Goal: Task Accomplishment & Management: Use online tool/utility

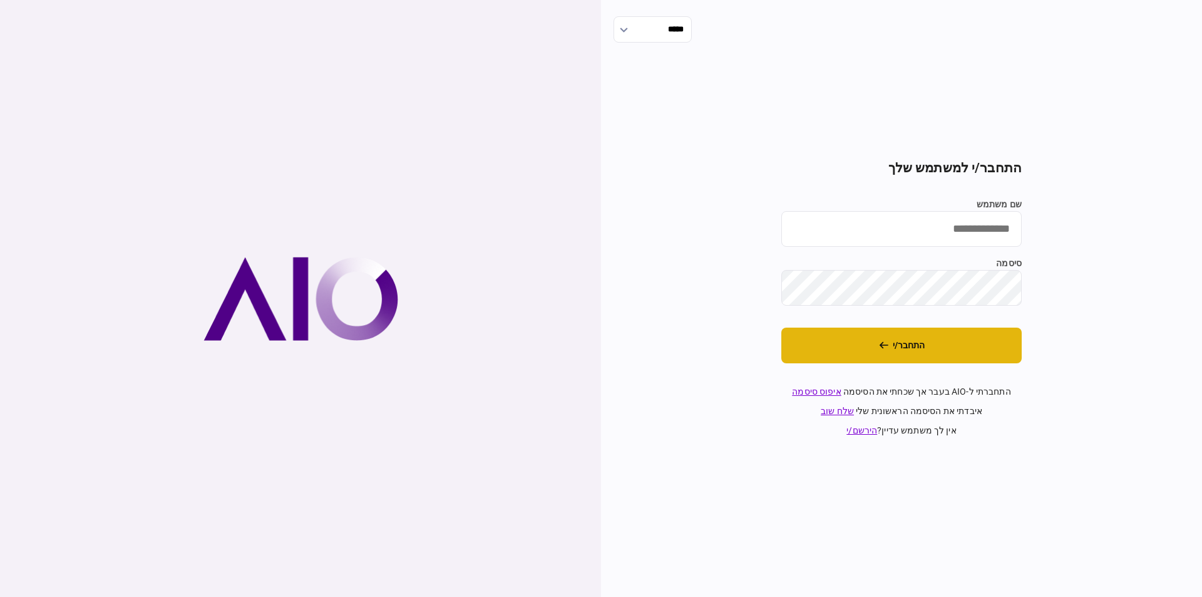
type input "*********"
click at [888, 338] on button "התחבר/י" at bounding box center [901, 345] width 240 height 36
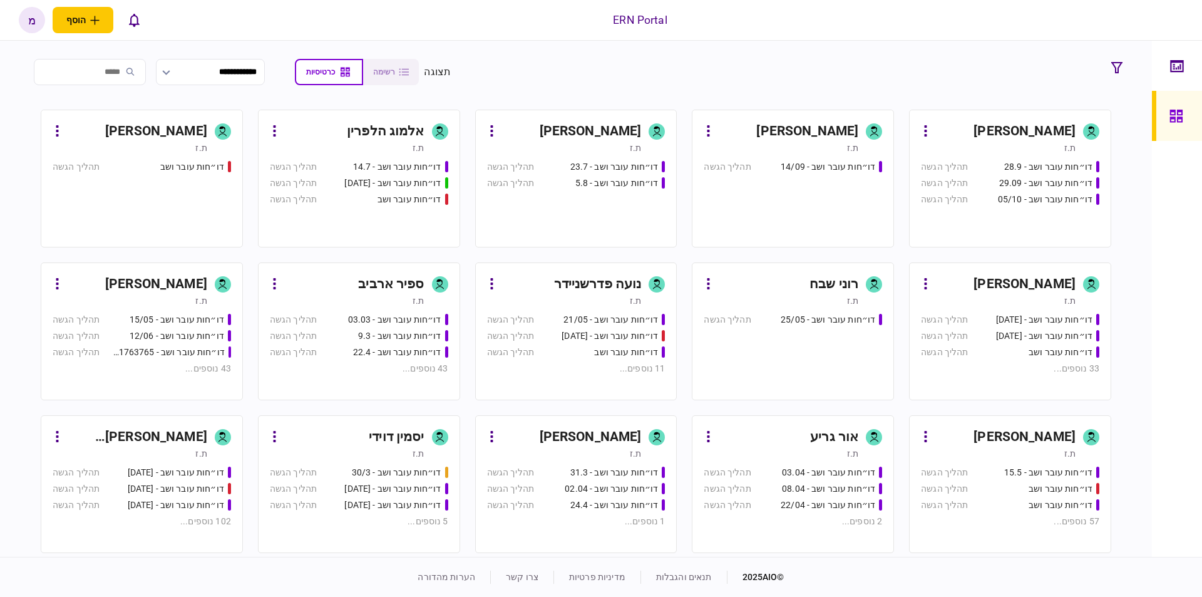
click at [614, 124] on div "[PERSON_NAME]" at bounding box center [591, 131] width 102 height 20
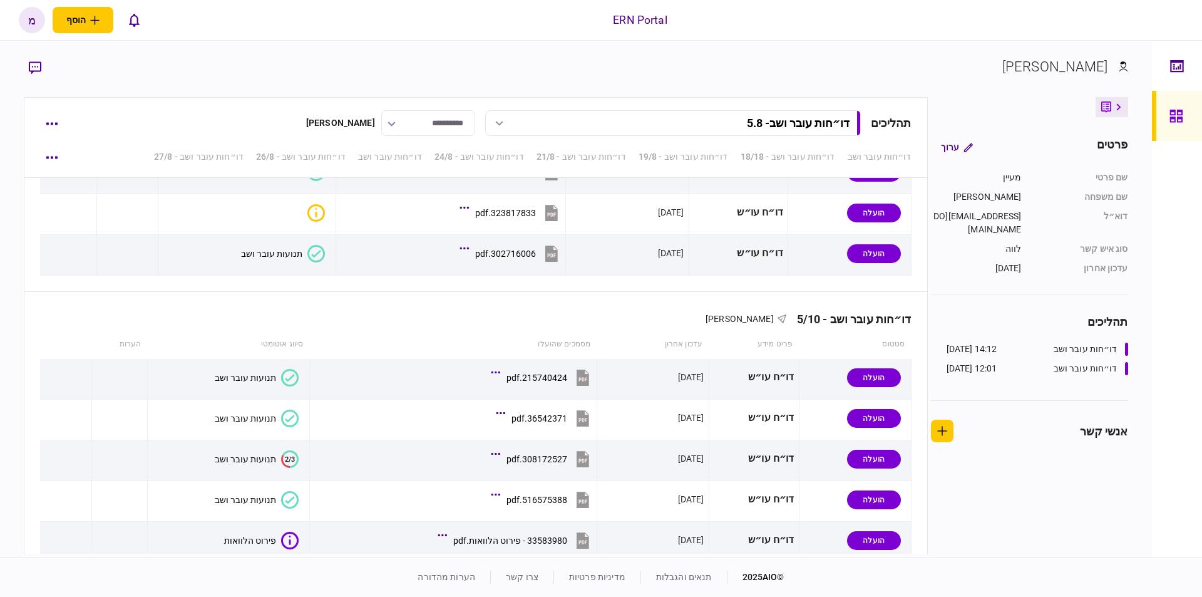
scroll to position [3934, 0]
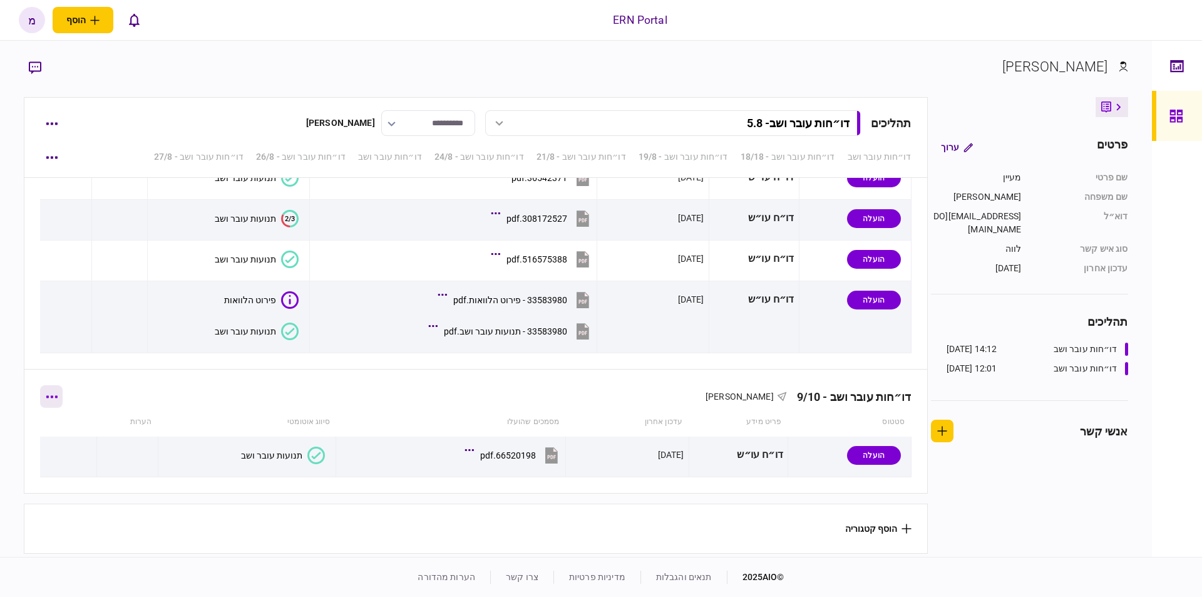
click at [54, 395] on icon "button" at bounding box center [51, 396] width 11 height 3
click at [78, 433] on span "הוסף מסמך" at bounding box center [74, 435] width 50 height 15
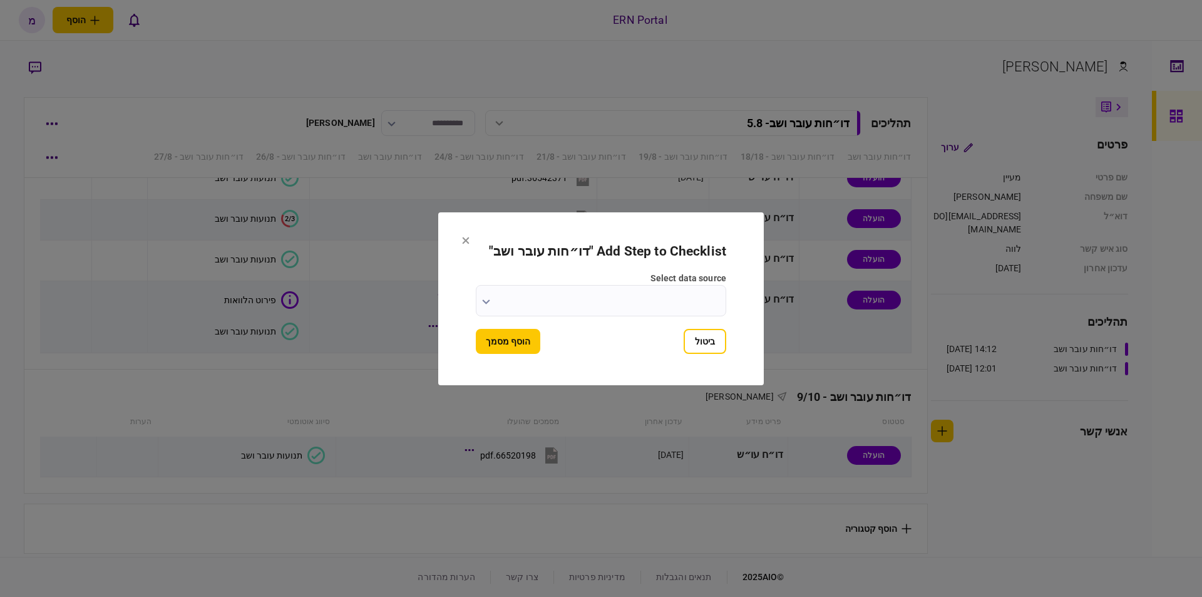
click at [483, 296] on button "button" at bounding box center [486, 301] width 8 height 10
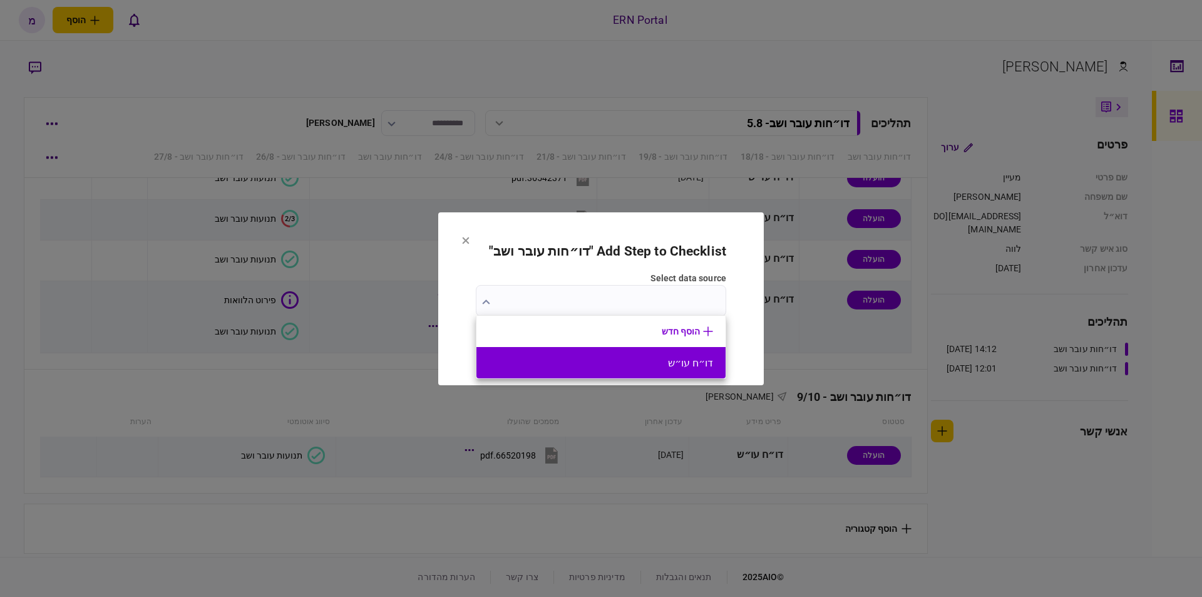
click at [604, 361] on button "דו״ח עו״ש" at bounding box center [601, 363] width 224 height 12
type input "*********"
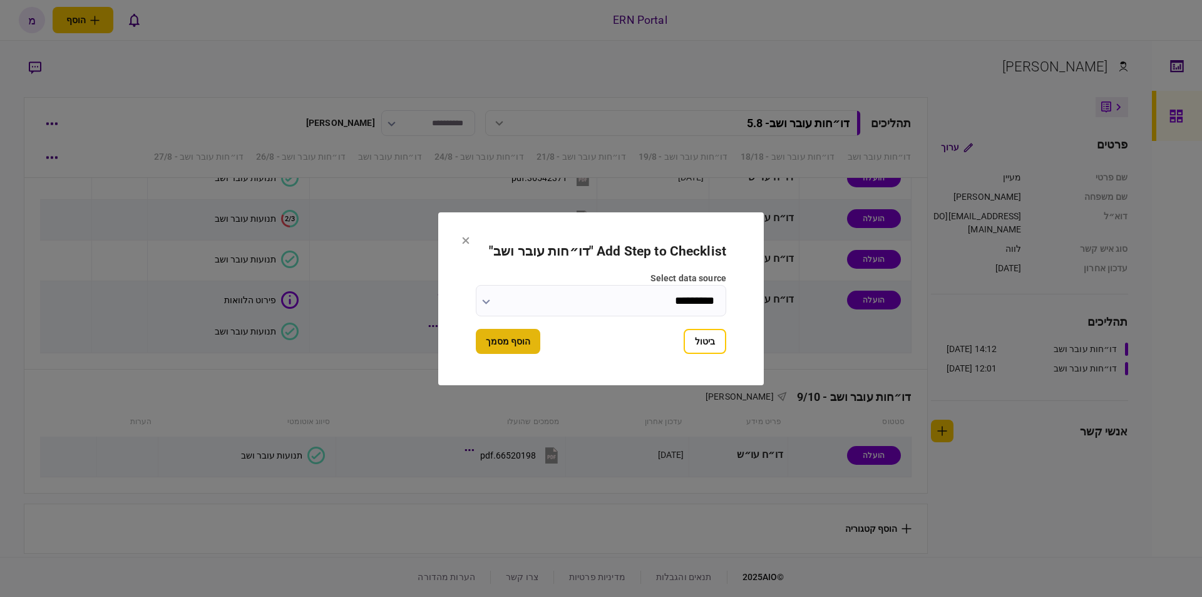
click at [513, 339] on button "הוסף מסמך" at bounding box center [508, 341] width 64 height 25
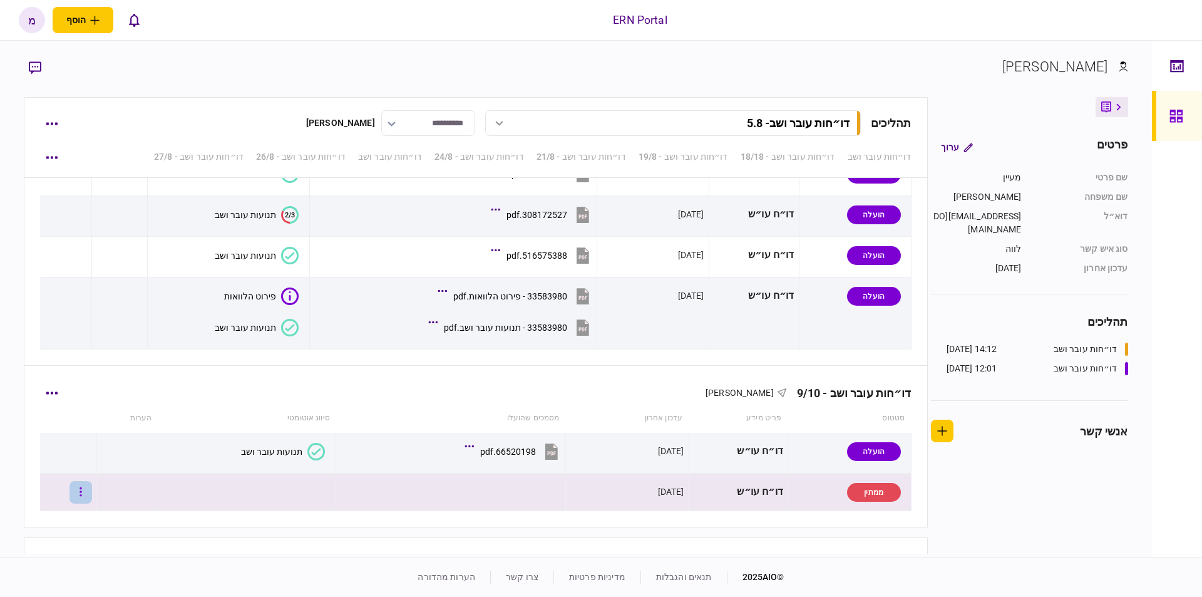
click at [89, 484] on button "button" at bounding box center [80, 492] width 23 height 23
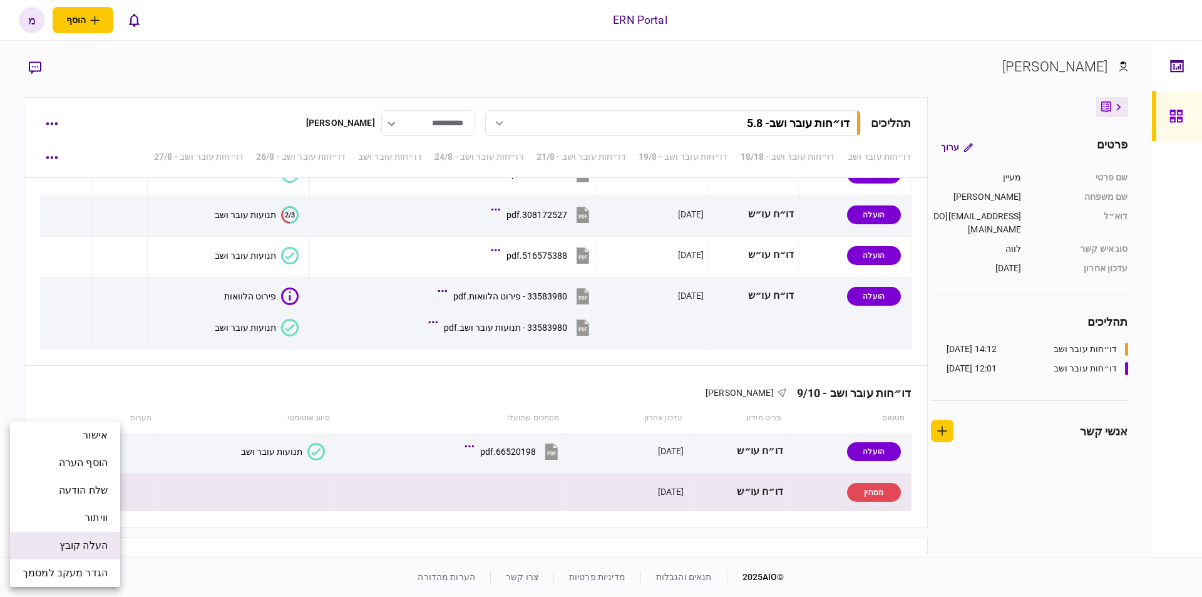
click at [96, 537] on li "העלה קובץ" at bounding box center [65, 546] width 110 height 28
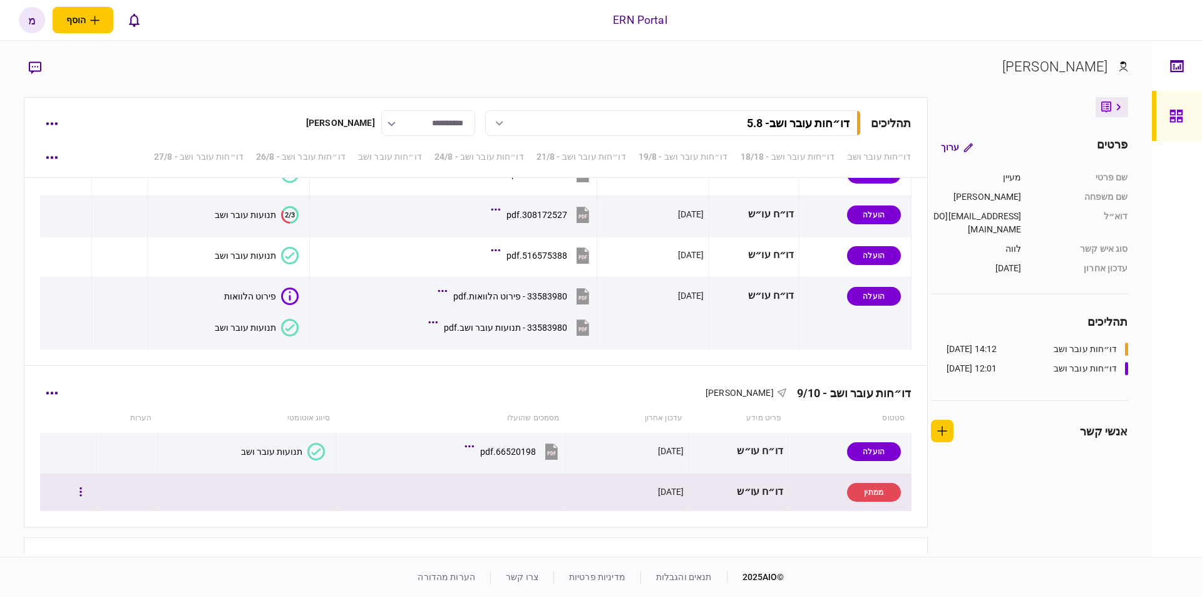
click at [72, 494] on div at bounding box center [68, 492] width 48 height 28
click at [88, 486] on button "button" at bounding box center [80, 492] width 23 height 23
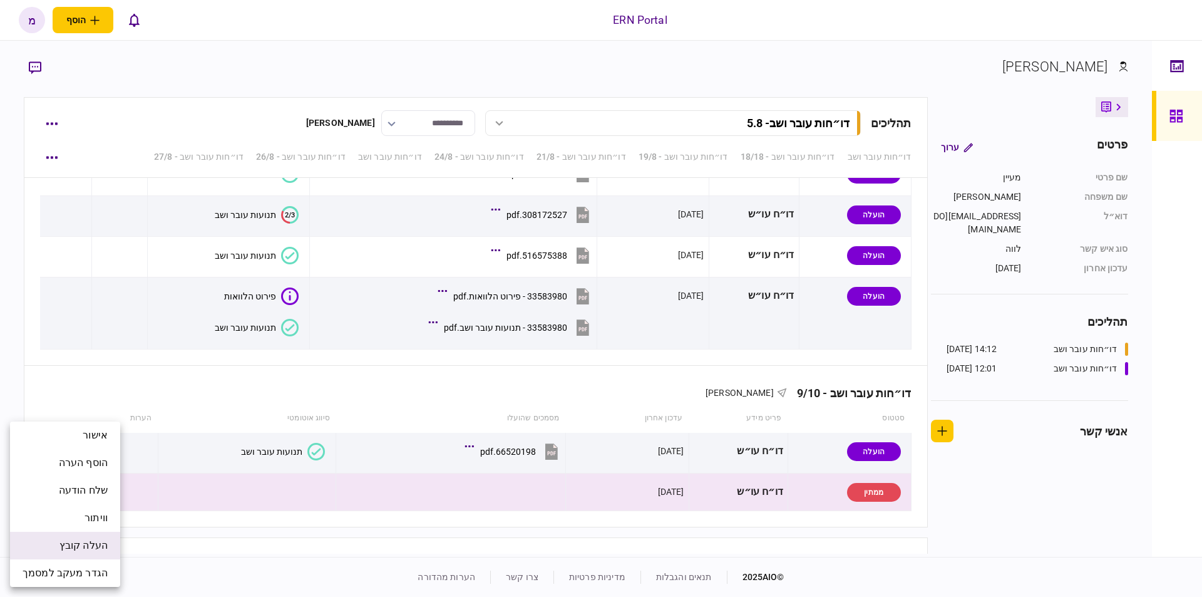
click at [75, 552] on span "העלה קובץ" at bounding box center [83, 545] width 48 height 15
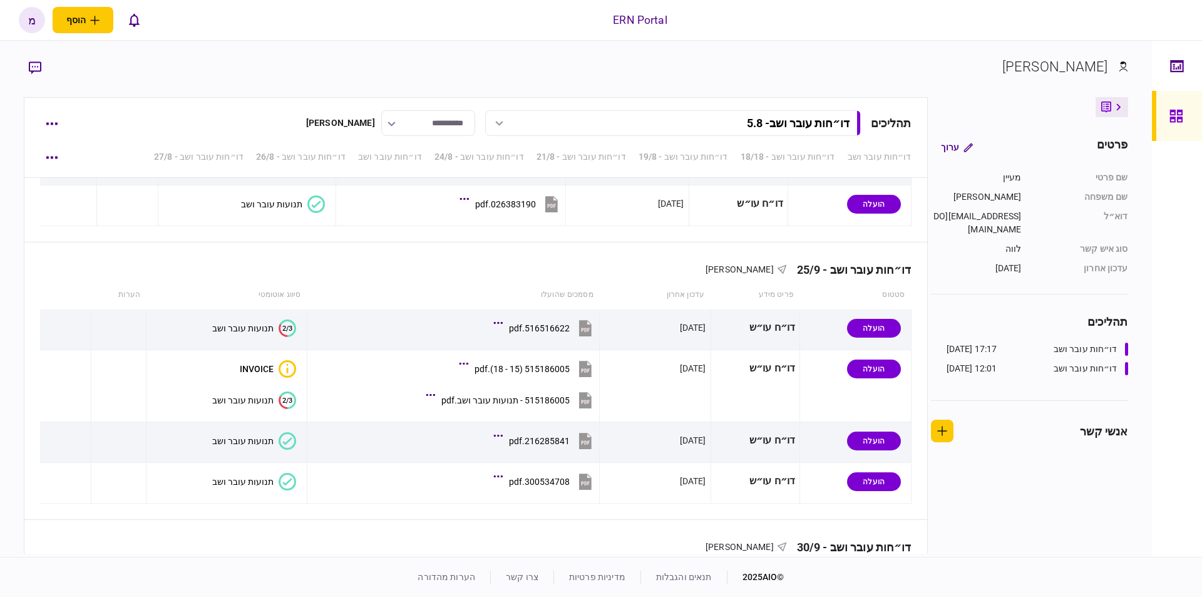
scroll to position [3974, 0]
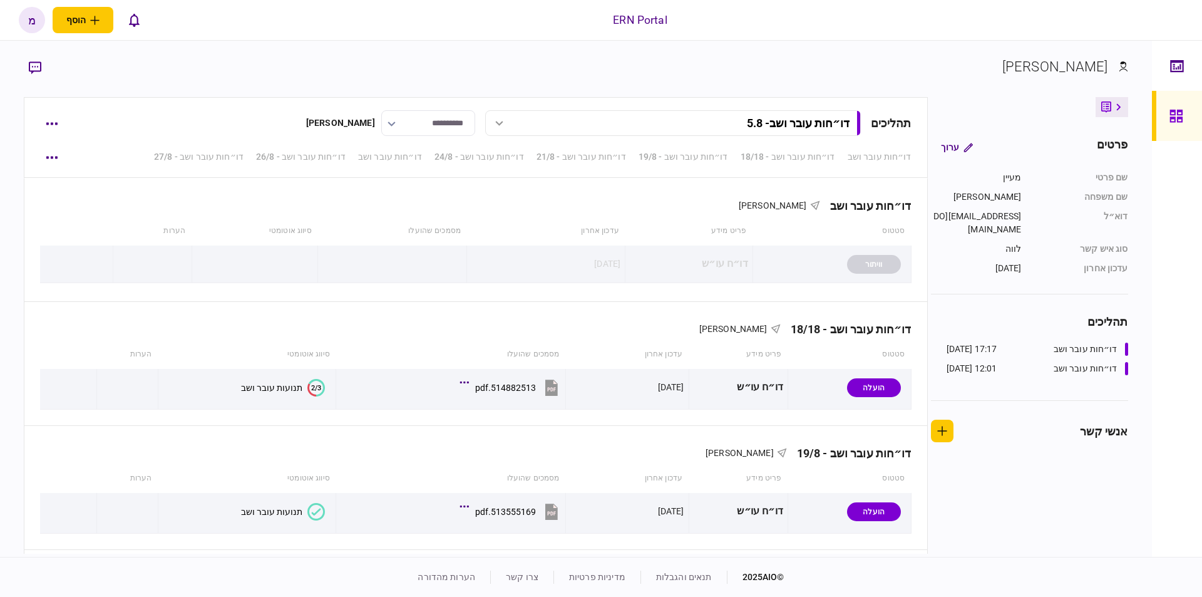
scroll to position [3974, 0]
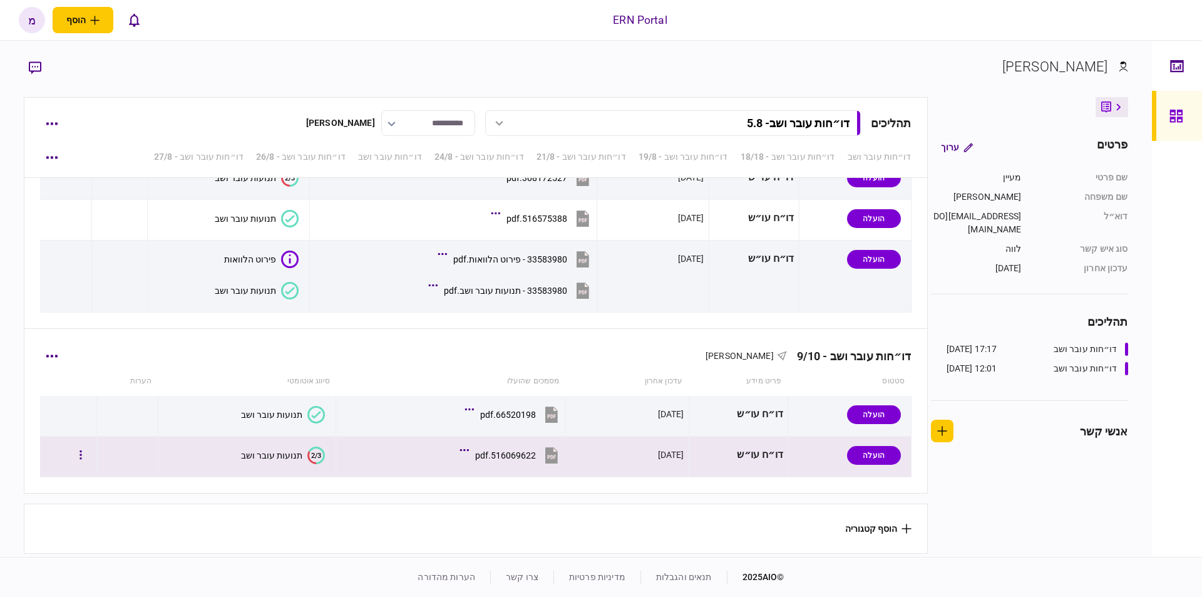
click at [311, 451] on text "2/3" at bounding box center [316, 455] width 10 height 8
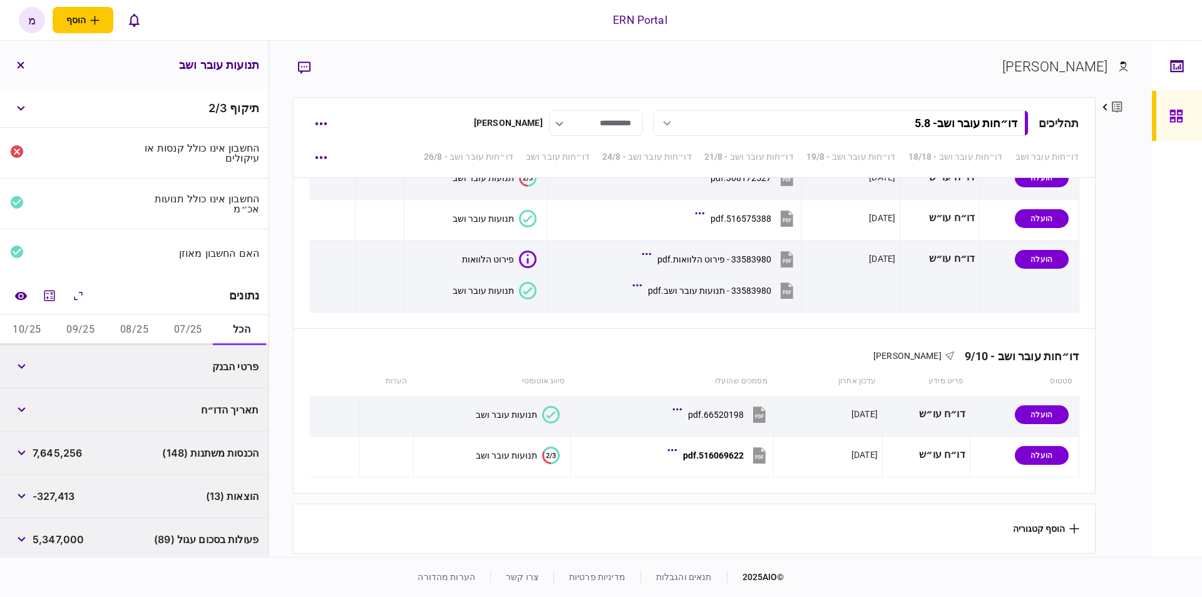
click at [176, 319] on button "07/25" at bounding box center [188, 330] width 54 height 30
click at [46, 288] on icon "מחשבון" at bounding box center [49, 295] width 15 height 15
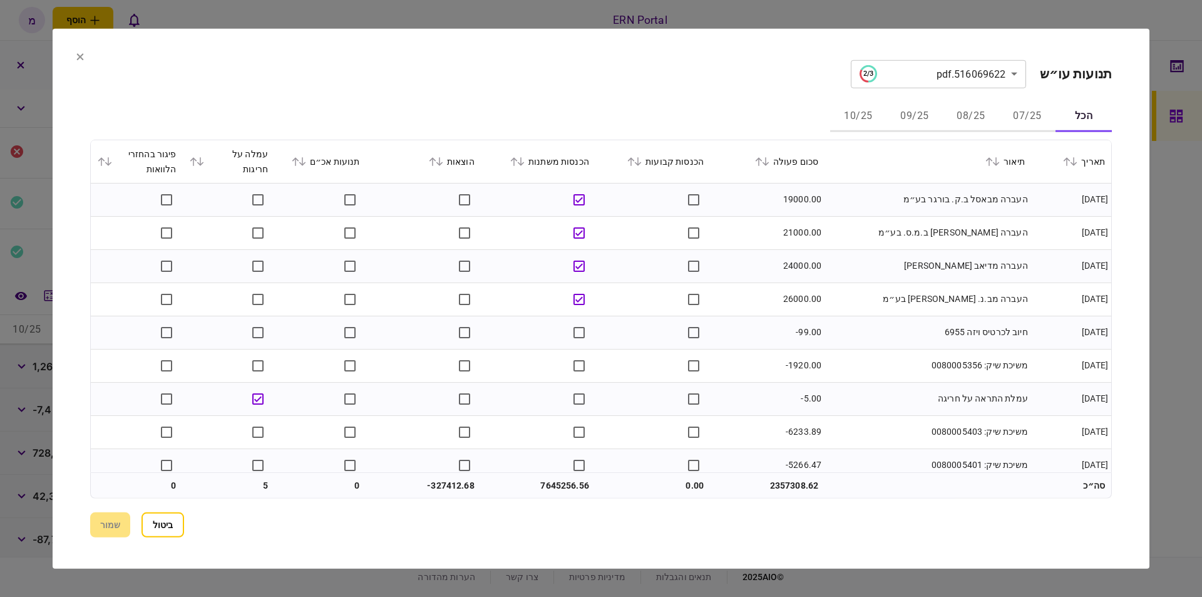
click at [1012, 113] on button "07/25" at bounding box center [1027, 116] width 56 height 30
click at [597, 66] on section "**********" at bounding box center [601, 73] width 1022 height 28
click at [725, 88] on section "**********" at bounding box center [601, 73] width 1022 height 28
click at [906, 354] on td "משיכת שיק: 0080005356" at bounding box center [928, 365] width 207 height 33
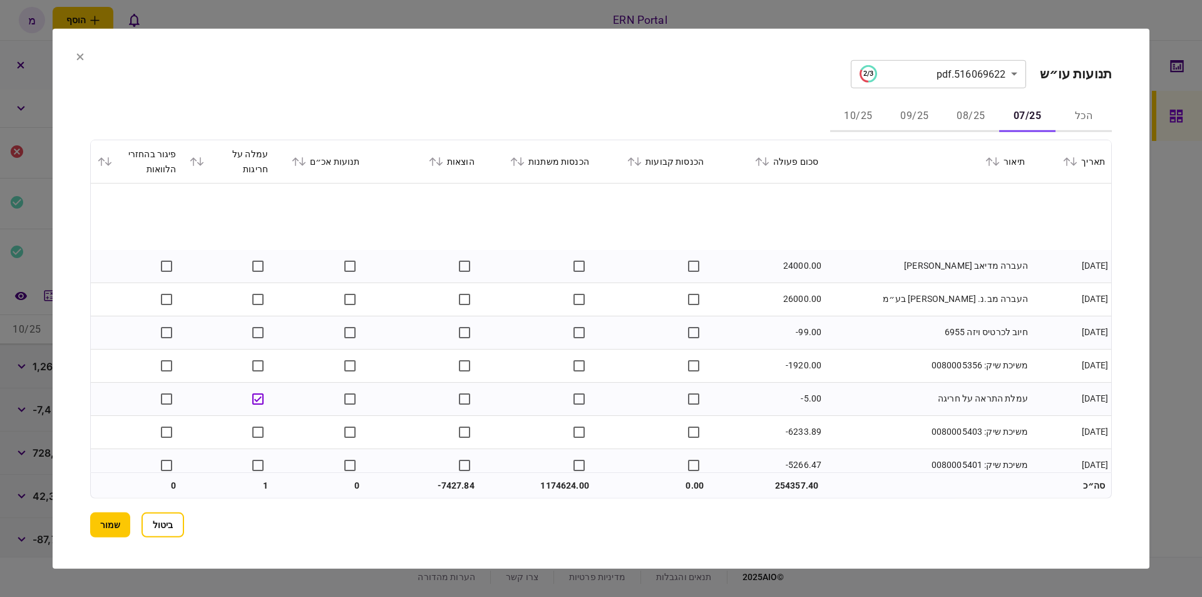
scroll to position [71, 0]
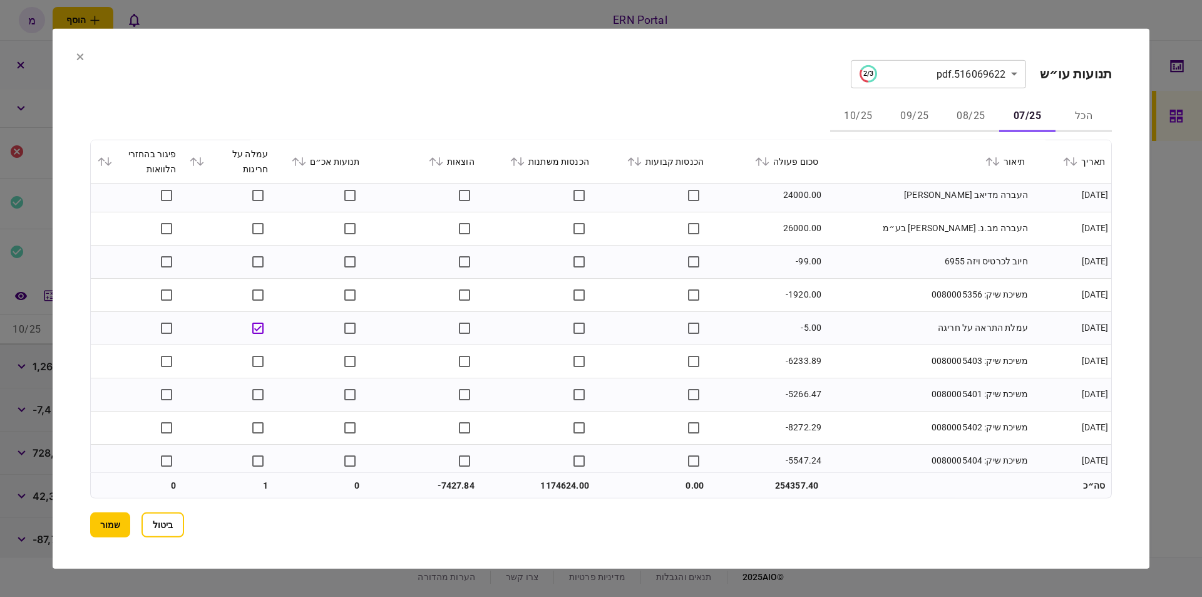
click at [858, 326] on td "עמלת התראה על חריגה" at bounding box center [928, 327] width 207 height 33
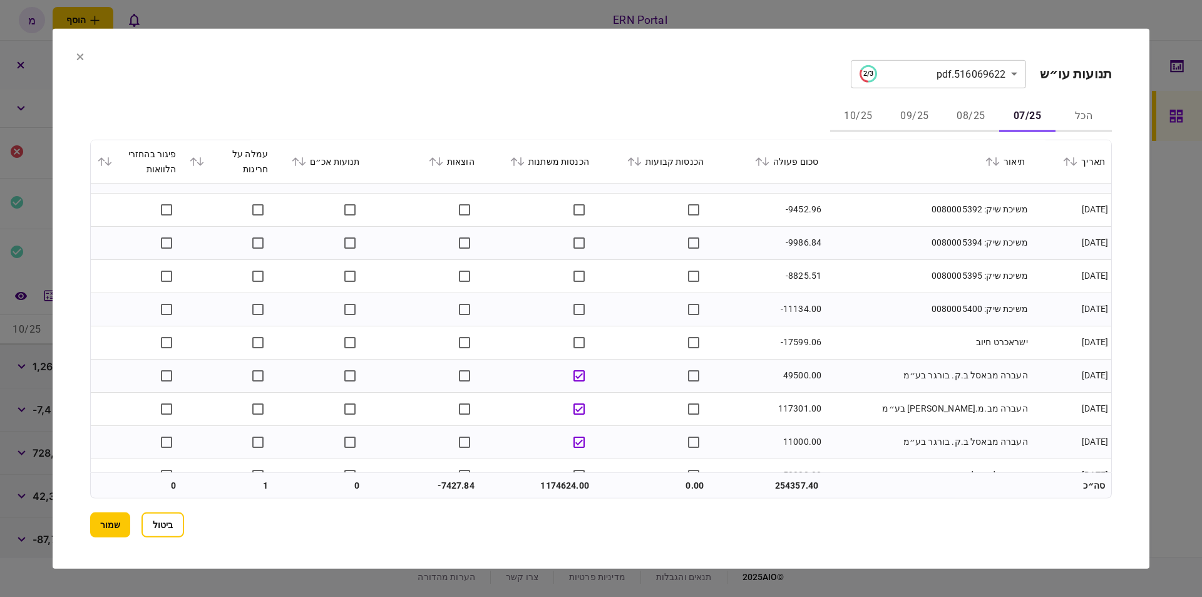
scroll to position [426, 0]
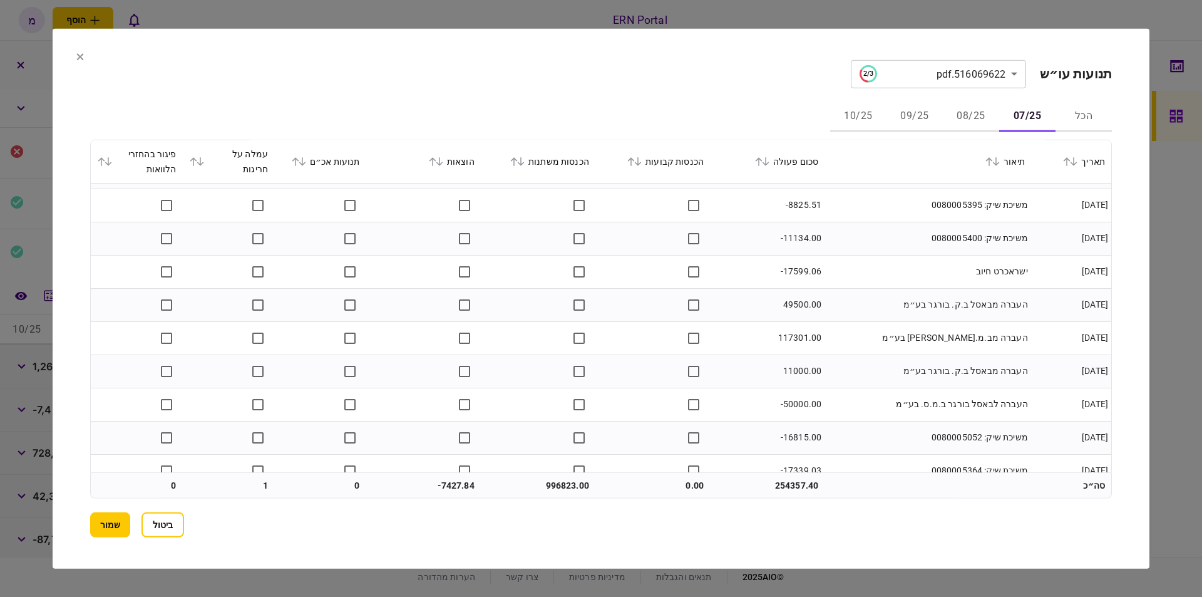
drag, startPoint x: 776, startPoint y: 305, endPoint x: 787, endPoint y: 307, distance: 10.9
click at [777, 306] on td "49500.00" at bounding box center [767, 304] width 115 height 33
drag, startPoint x: 786, startPoint y: 302, endPoint x: 807, endPoint y: 307, distance: 21.7
click at [807, 307] on td "49500.00" at bounding box center [767, 304] width 115 height 33
copy td "49500"
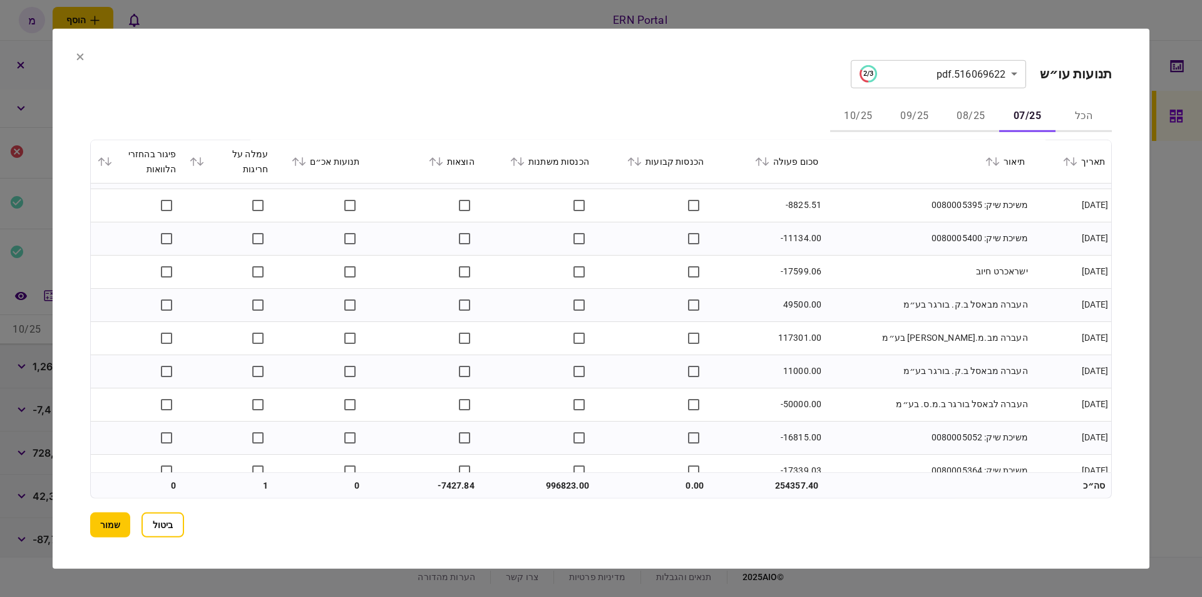
click at [784, 342] on td "117301.00" at bounding box center [767, 337] width 115 height 33
copy td "117301.00"
click at [789, 373] on td "11000.00" at bounding box center [767, 370] width 115 height 33
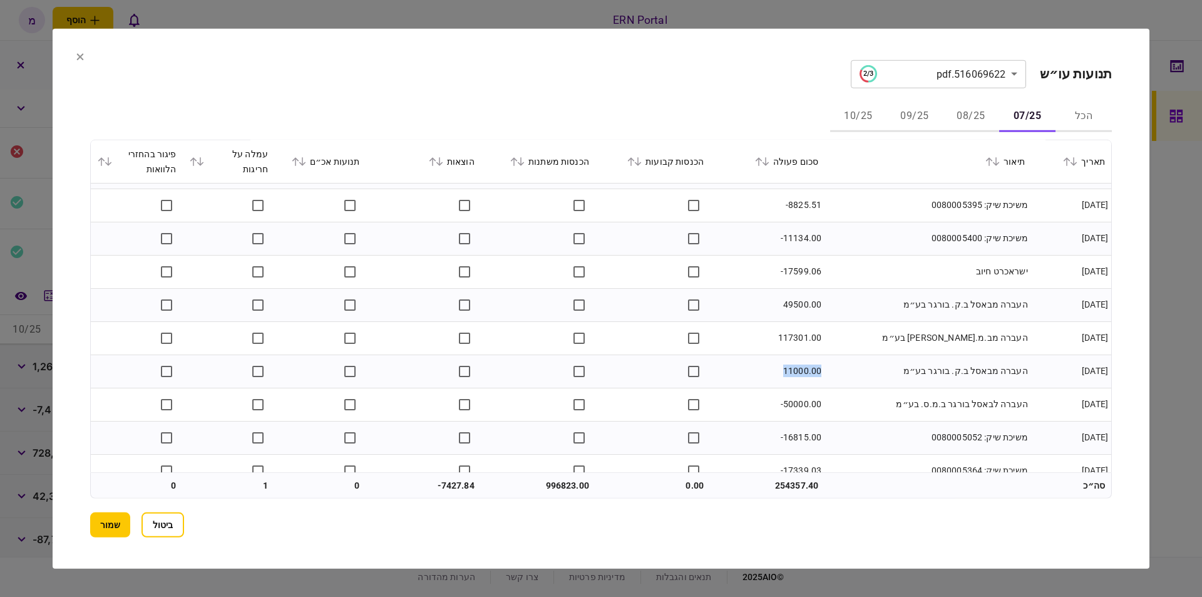
copy td "11000.00"
click at [746, 403] on td "-50000.00" at bounding box center [767, 404] width 115 height 33
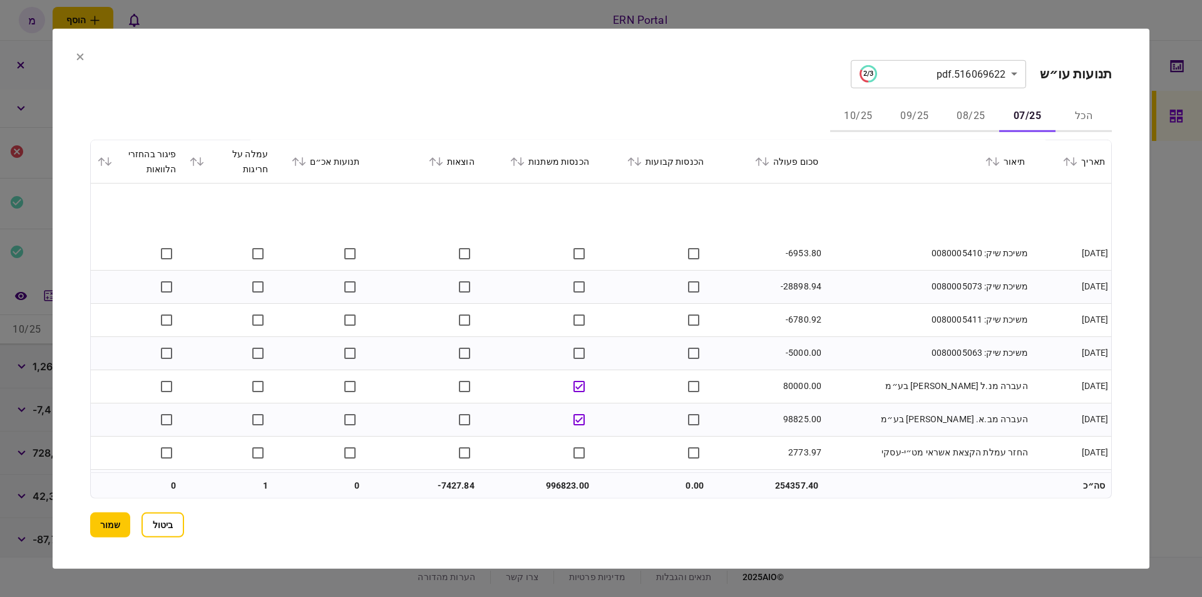
scroll to position [781, 0]
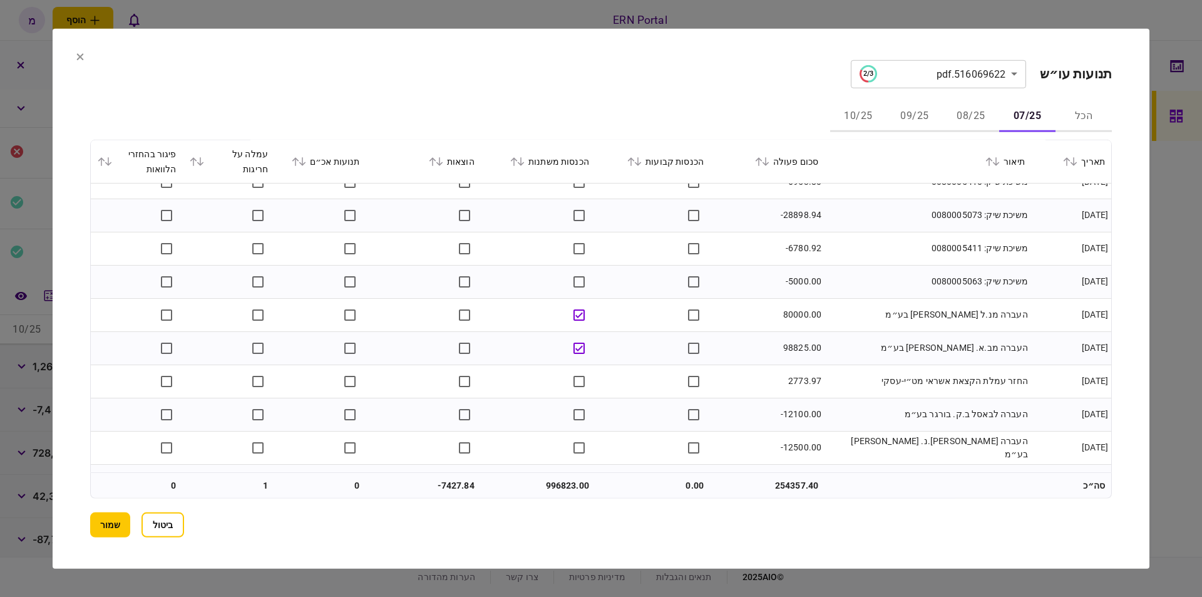
click at [800, 311] on td "80000.00" at bounding box center [767, 314] width 115 height 33
copy td "80000.00"
click at [801, 346] on td "98825.00" at bounding box center [767, 347] width 115 height 33
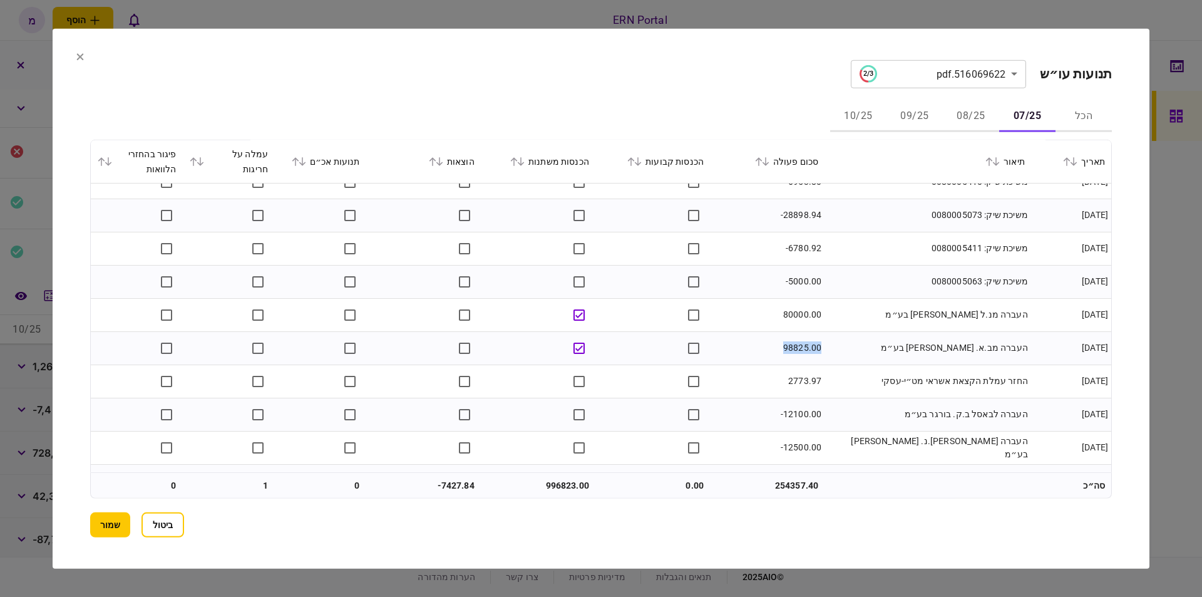
copy td "98825.00"
click at [807, 366] on td "2773.97" at bounding box center [767, 380] width 115 height 33
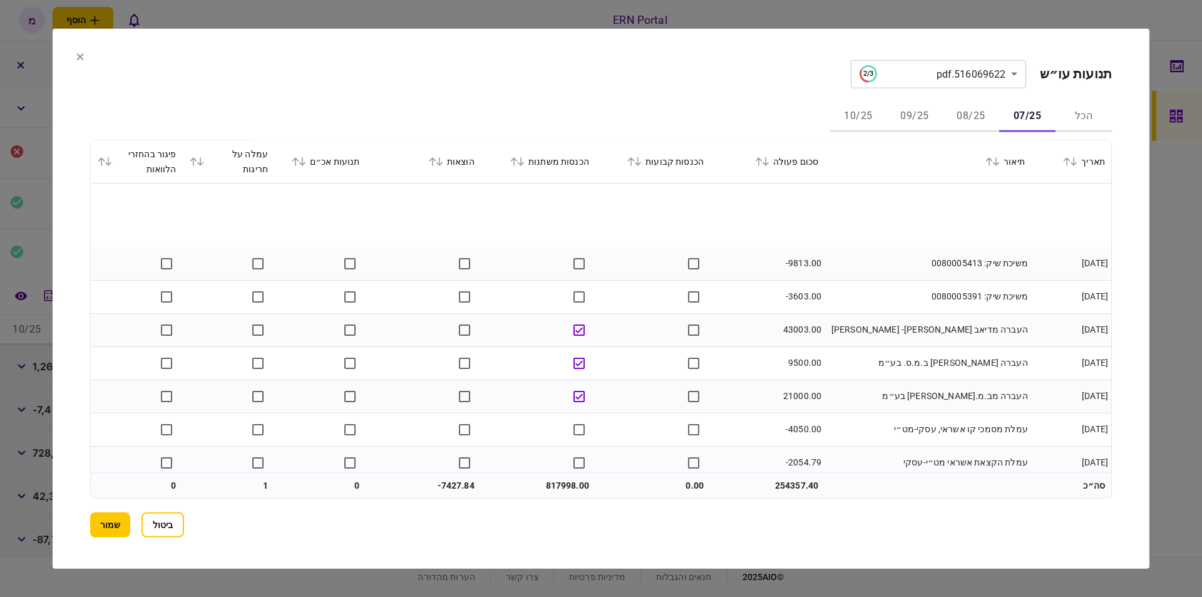
scroll to position [1135, 0]
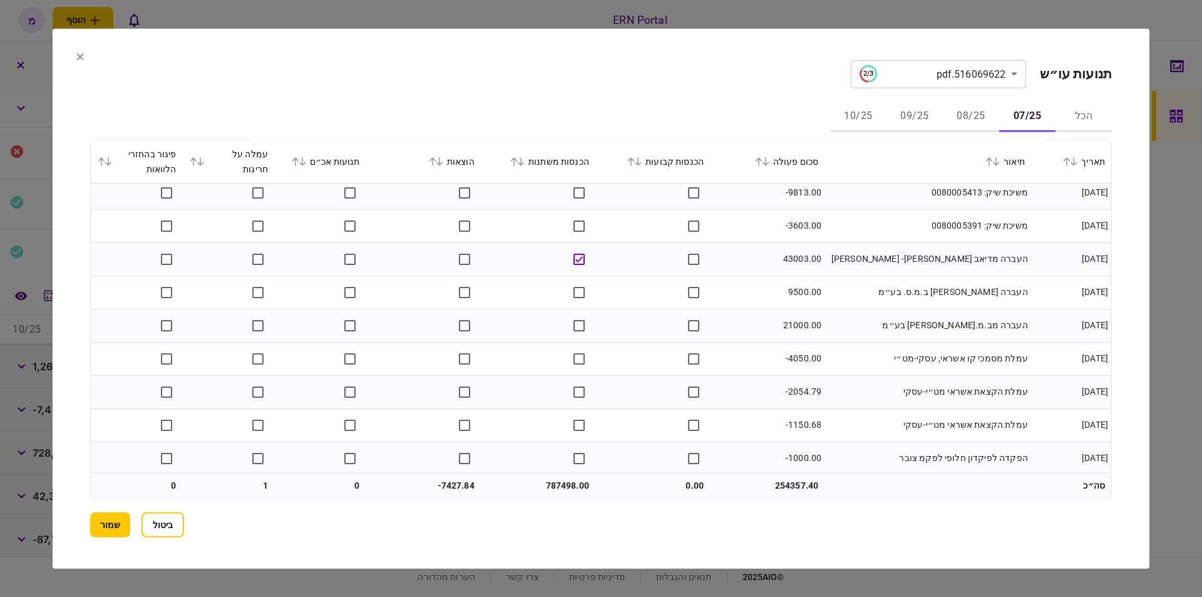
click at [796, 293] on td "9500.00" at bounding box center [767, 291] width 115 height 33
copy td "9500.00"
click at [798, 320] on td "21000.00" at bounding box center [767, 325] width 115 height 33
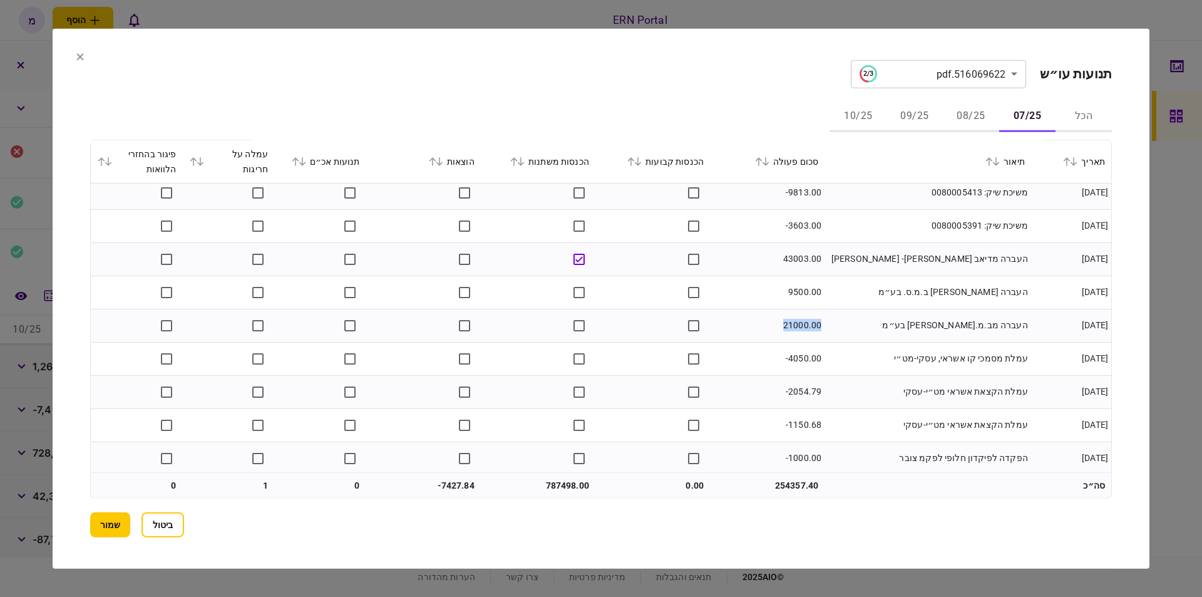
copy td "21000.00"
click at [882, 371] on td "עמלת מסמכי קו אשראי, עסקי-מט״י" at bounding box center [928, 358] width 207 height 33
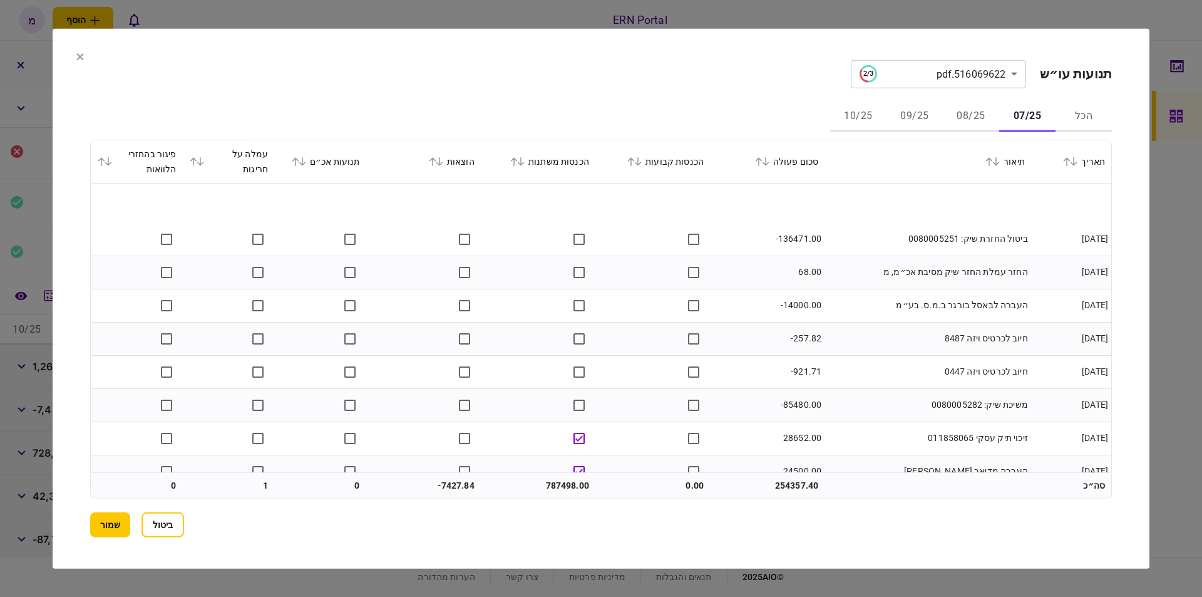
scroll to position [3051, 0]
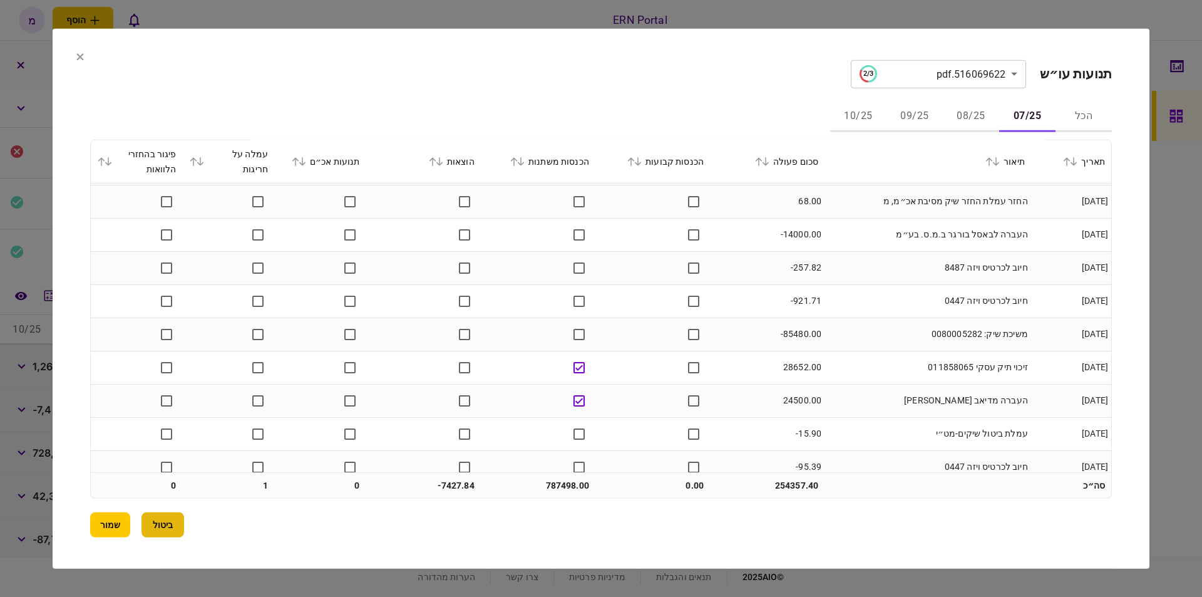
click at [177, 517] on button "ביטול" at bounding box center [162, 524] width 43 height 25
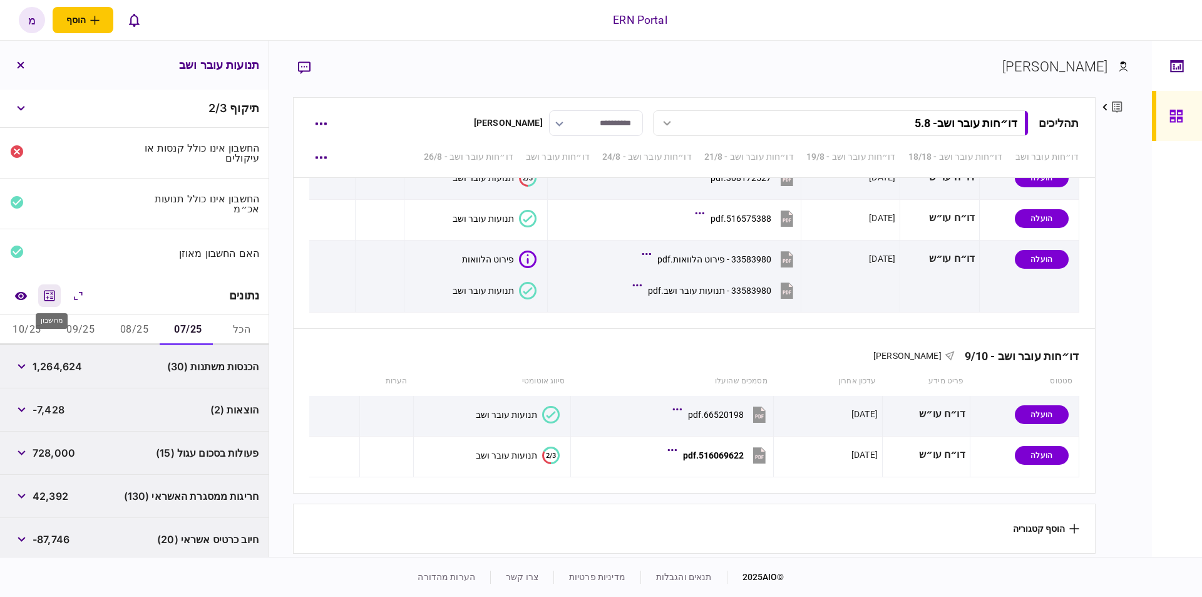
click at [46, 294] on icon "מחשבון" at bounding box center [49, 295] width 15 height 15
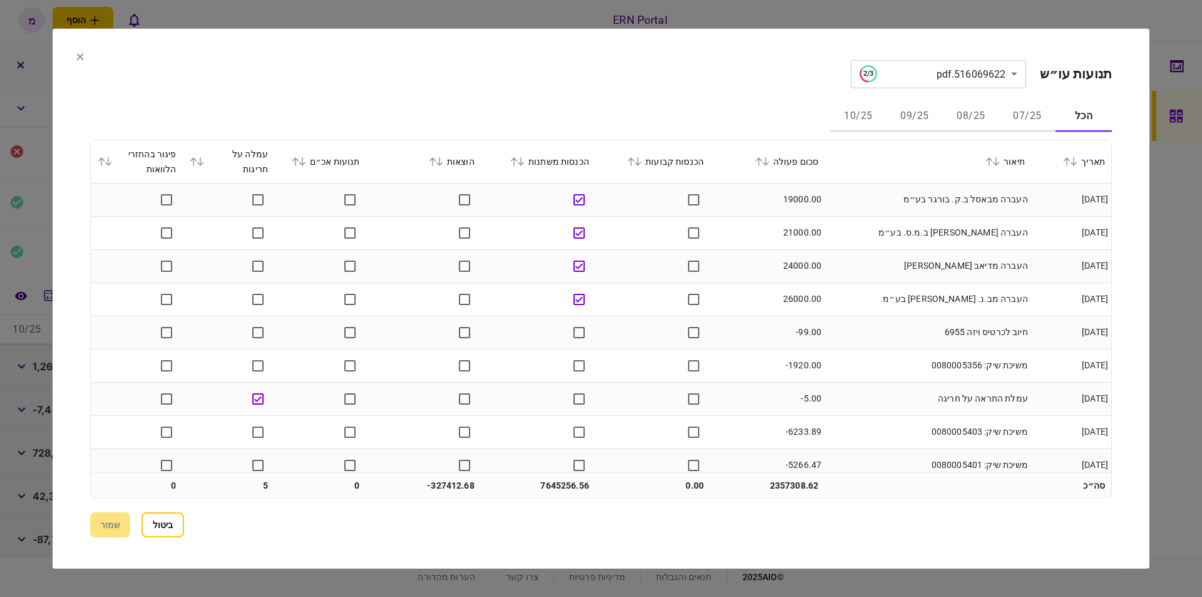
click at [1009, 113] on button "07/25" at bounding box center [1027, 116] width 56 height 30
click at [843, 227] on td "העברה [PERSON_NAME] ב.מ.ס. בע״מ" at bounding box center [928, 232] width 207 height 33
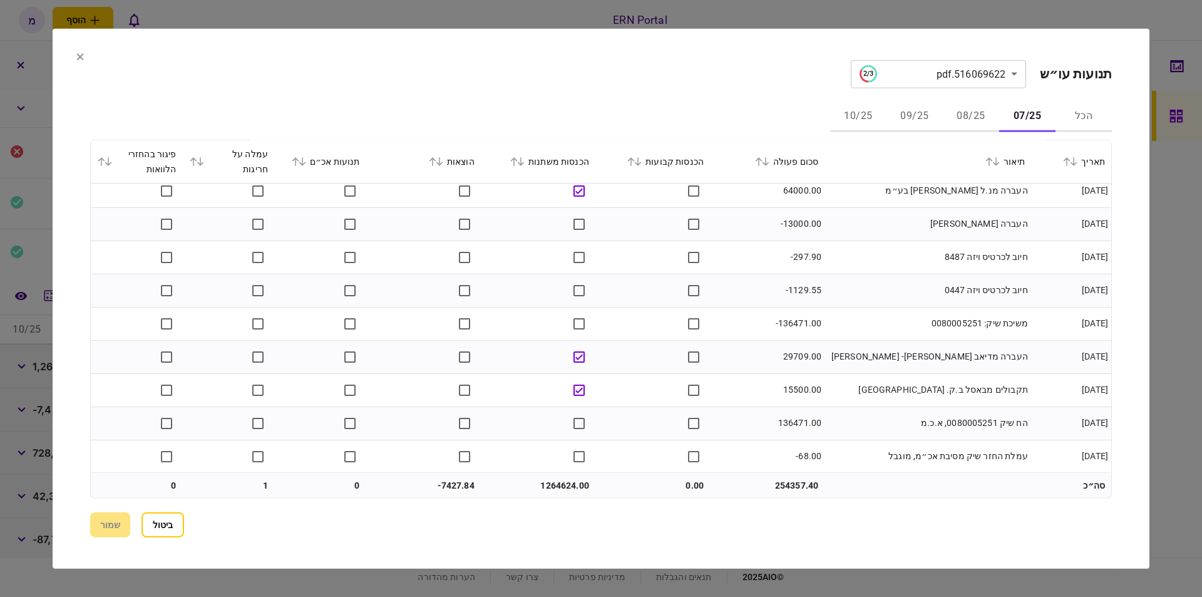
scroll to position [2767, 0]
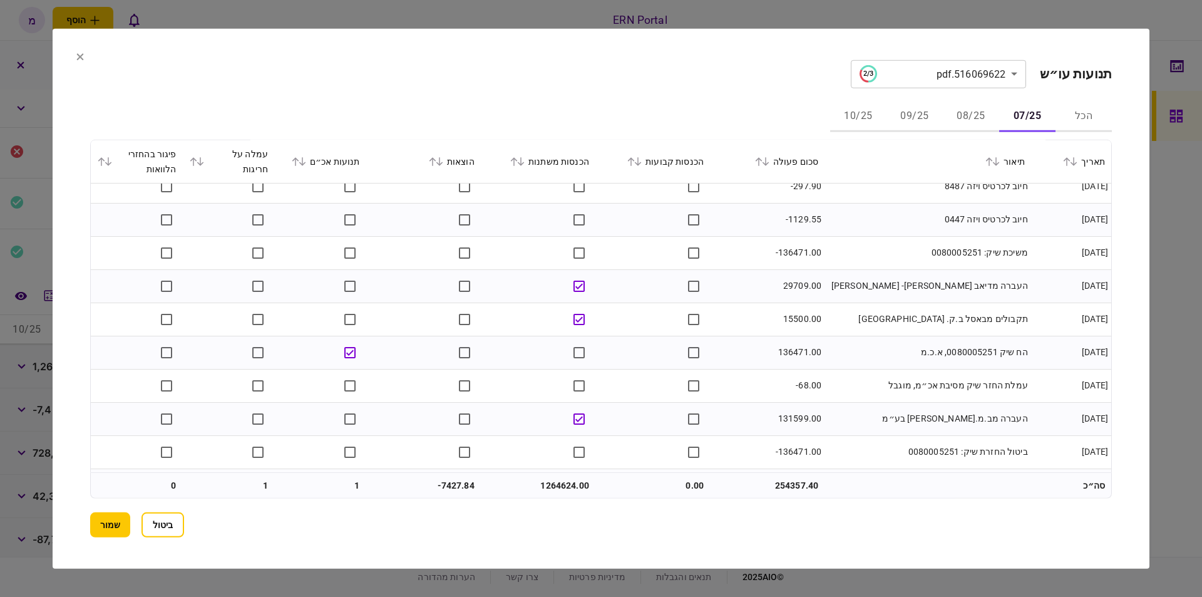
click at [805, 352] on td "136471.00" at bounding box center [767, 352] width 115 height 33
copy td "136471.00"
click at [762, 346] on td "136471.00" at bounding box center [767, 352] width 115 height 33
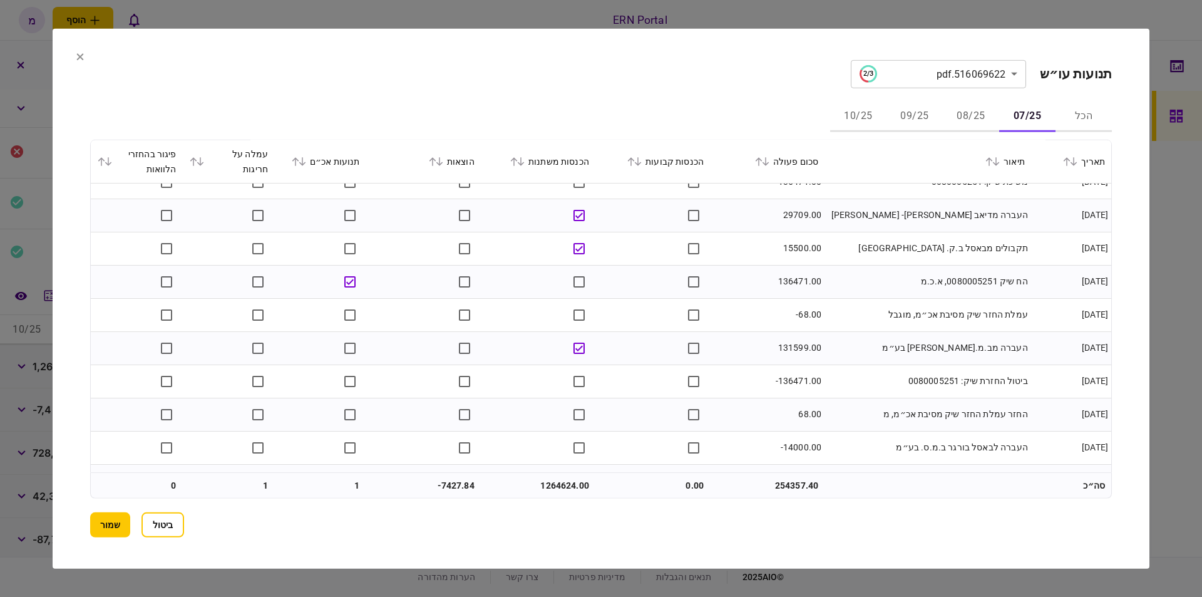
scroll to position [2909, 0]
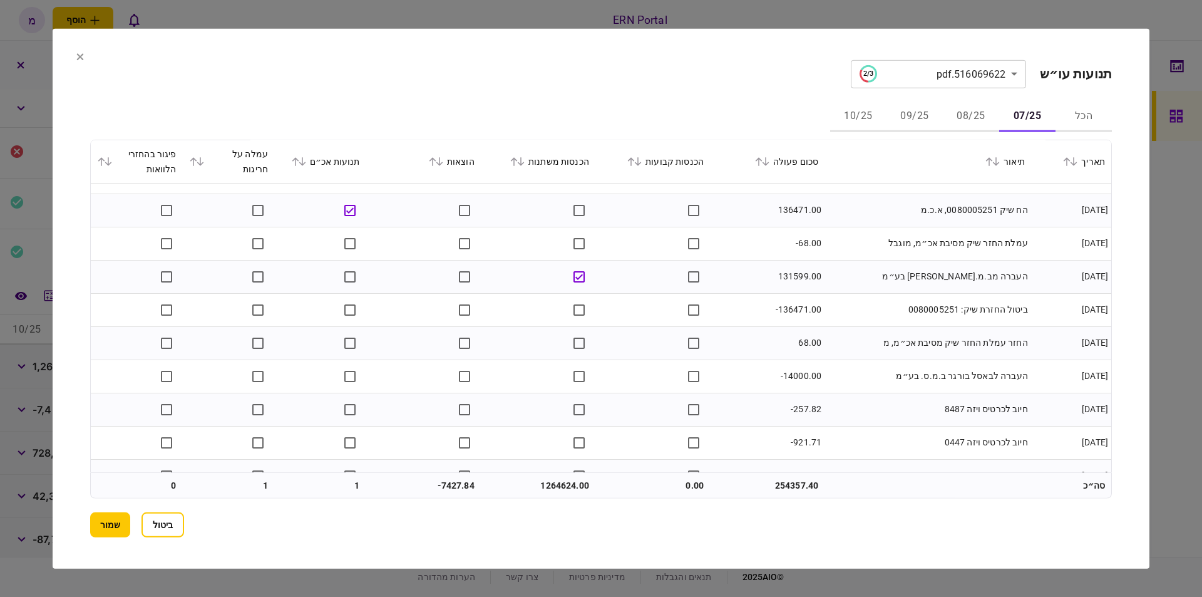
click at [792, 310] on td "-136471.00" at bounding box center [767, 309] width 115 height 33
copy td "136471.00"
click at [817, 317] on td "-136471.00" at bounding box center [767, 309] width 115 height 33
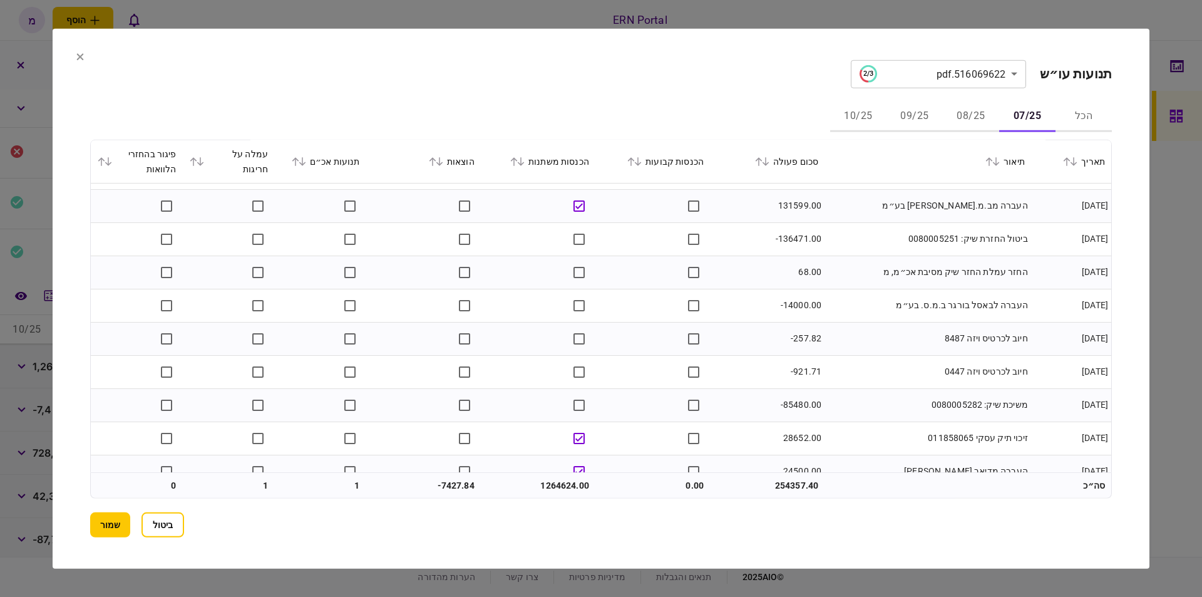
click at [903, 344] on td "חיוב לכרטיס ויזה 8487" at bounding box center [928, 338] width 207 height 33
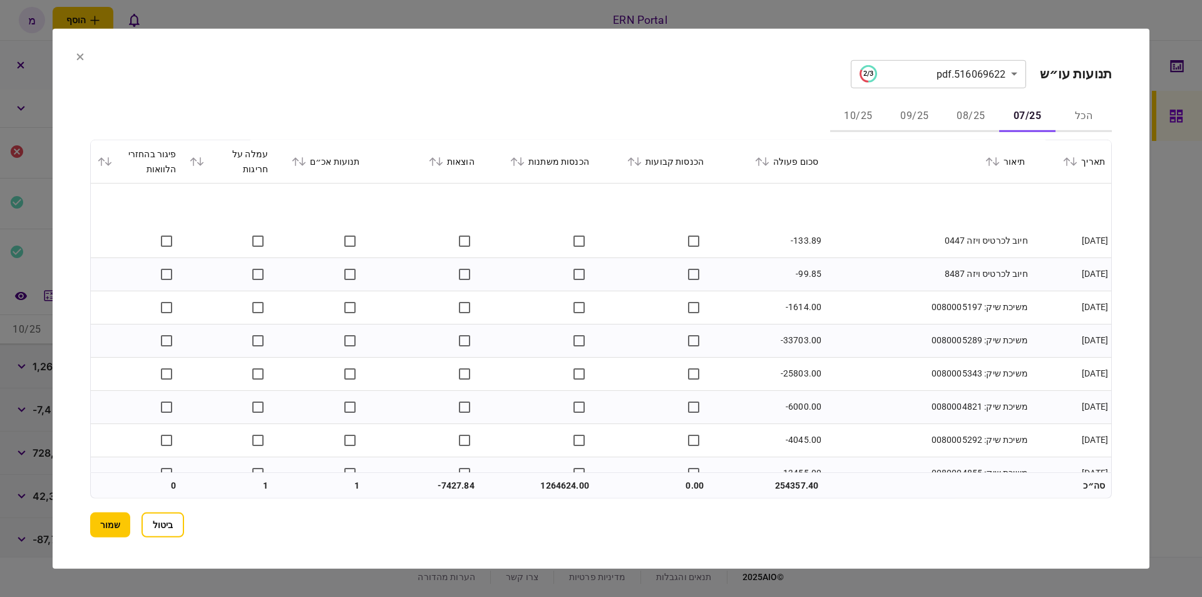
scroll to position [4026, 0]
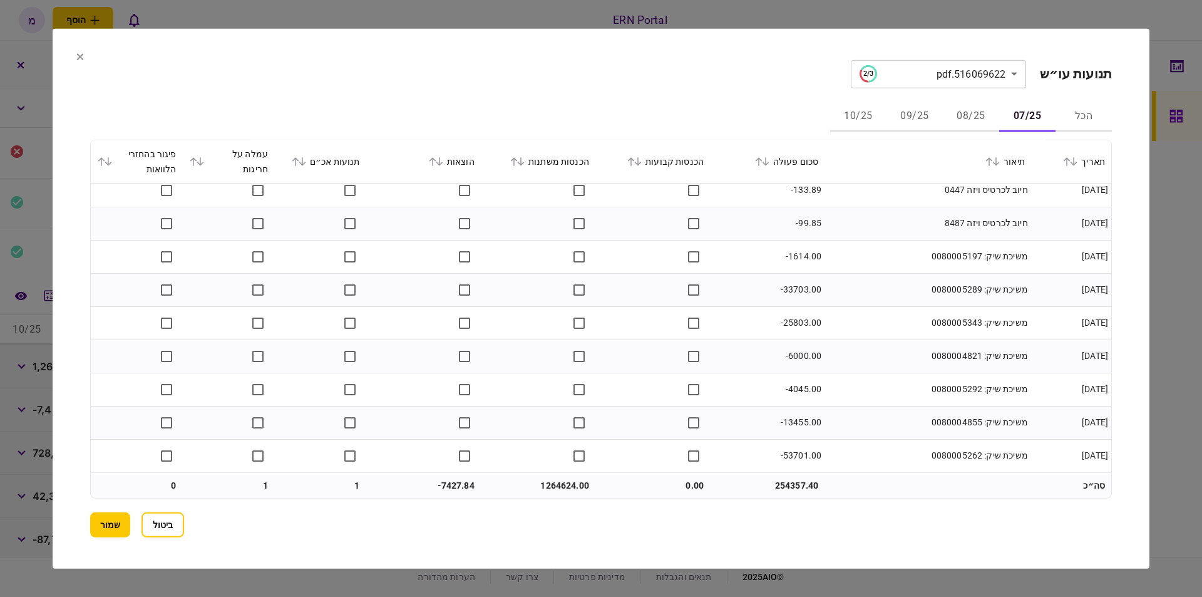
click at [558, 479] on td "1264624.00" at bounding box center [538, 485] width 115 height 25
copy td "1264624.00"
click at [447, 485] on td "-7427.84" at bounding box center [423, 485] width 115 height 25
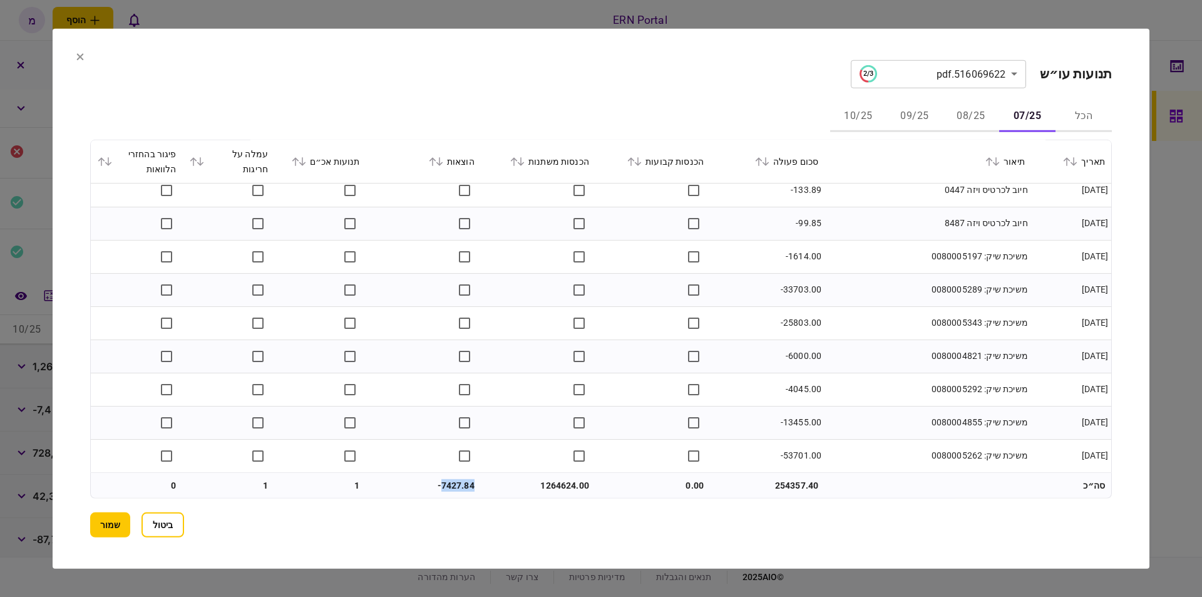
click at [970, 117] on button "08/25" at bounding box center [971, 116] width 56 height 30
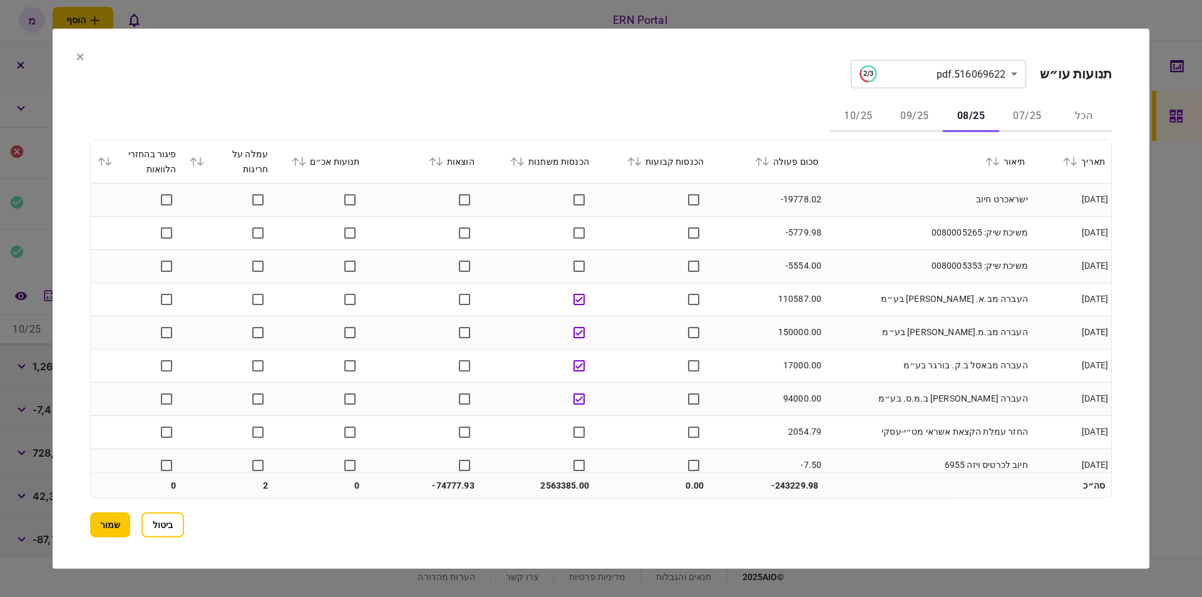
click at [867, 240] on td "משיכת שיק: 0080005265" at bounding box center [928, 232] width 207 height 33
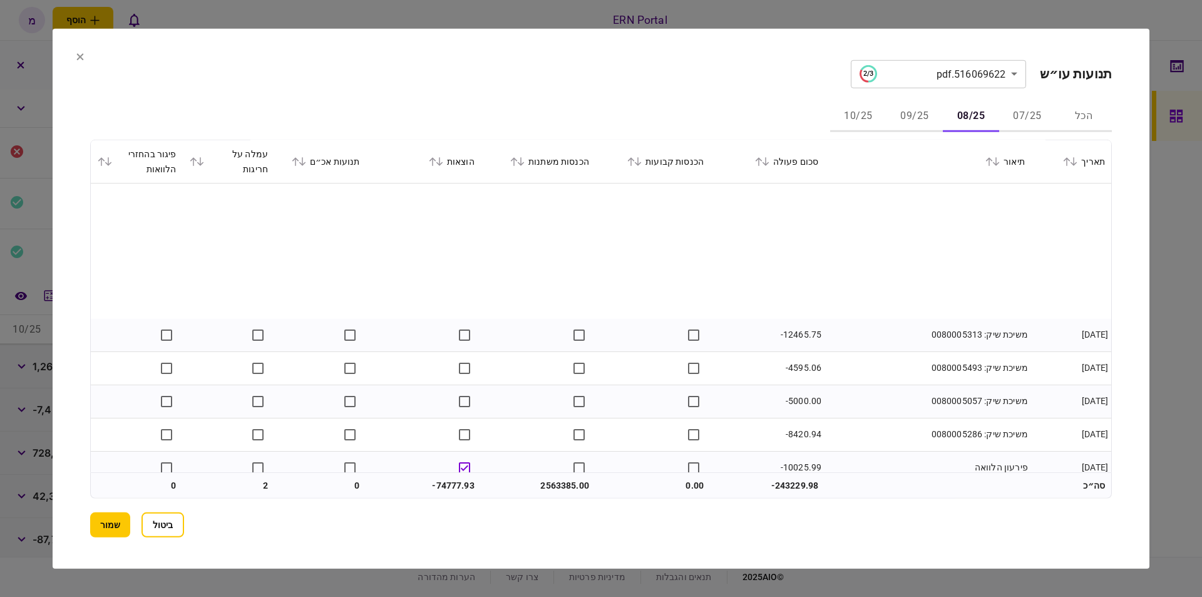
scroll to position [3060, 0]
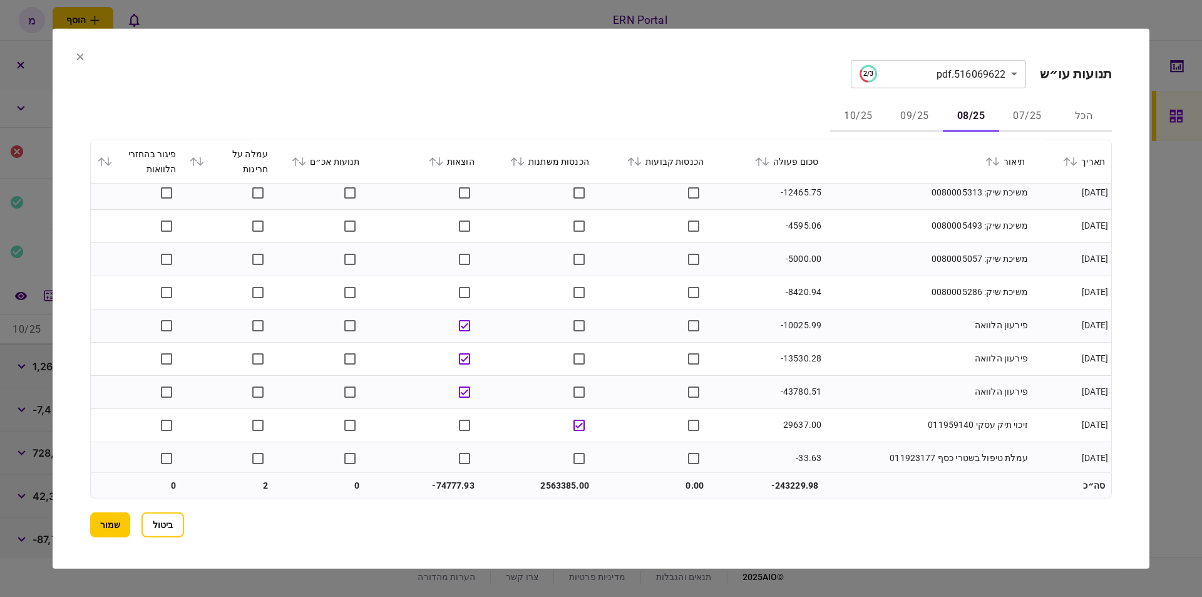
click at [788, 385] on td "-43780.51" at bounding box center [767, 391] width 115 height 33
click at [872, 363] on td "פירעון הלוואה" at bounding box center [928, 358] width 207 height 33
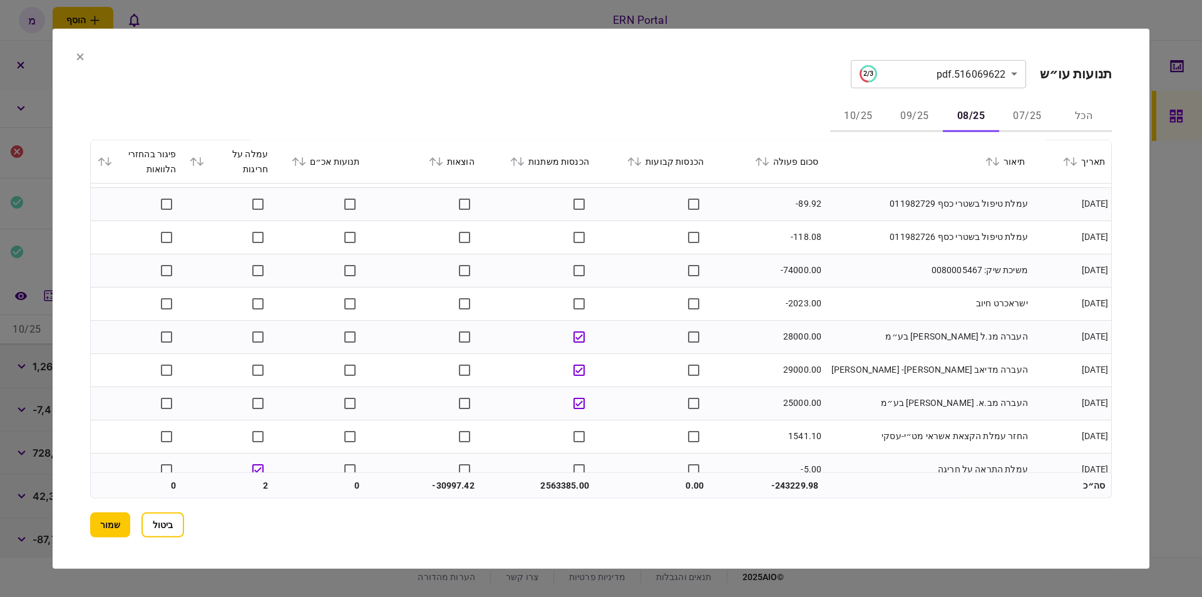
scroll to position [6040, 0]
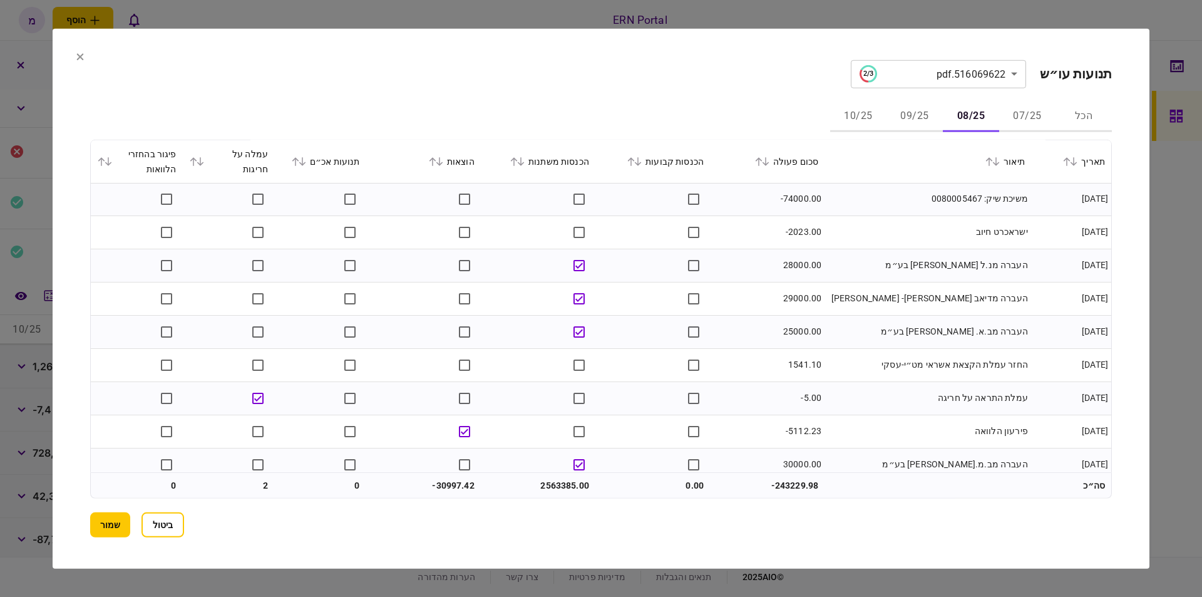
click at [876, 383] on td "עמלת התראה על חריגה" at bounding box center [928, 397] width 207 height 33
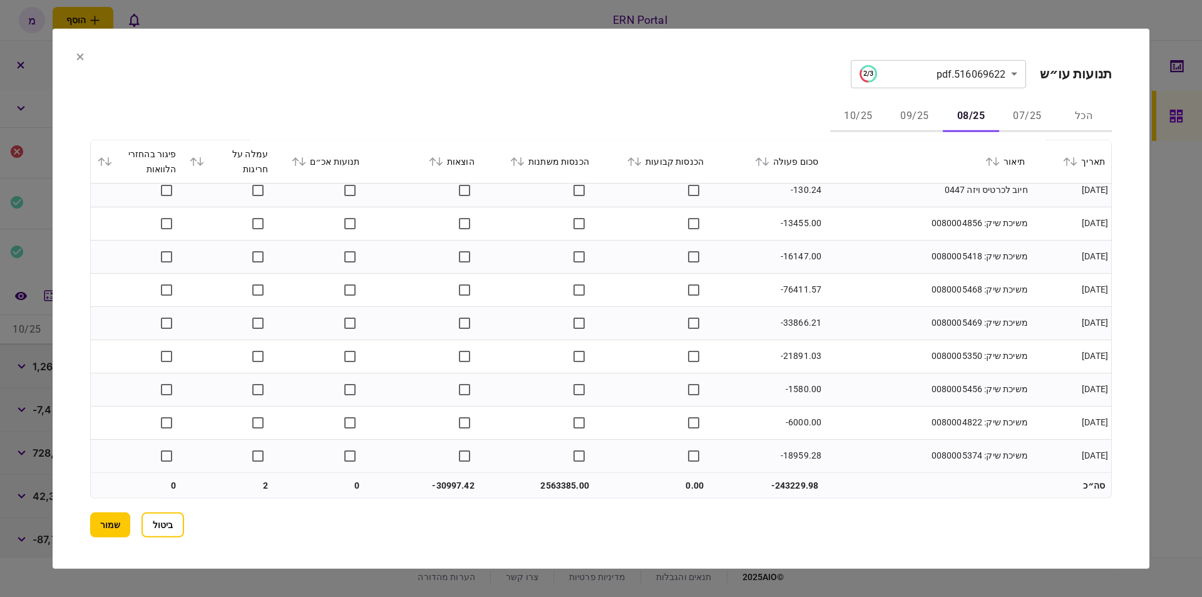
scroll to position [7179, 0]
click at [560, 488] on td "2563385.00" at bounding box center [538, 485] width 115 height 25
click at [440, 487] on td "-30997.42" at bounding box center [423, 485] width 115 height 25
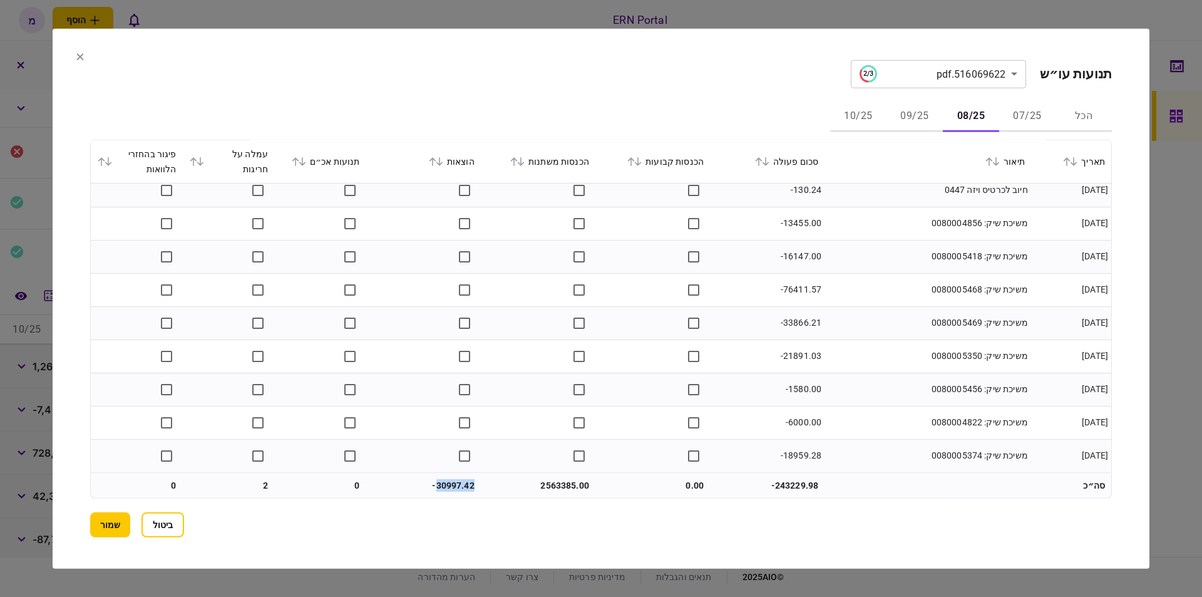
click at [865, 341] on td "משיכת שיק: 0080005350" at bounding box center [928, 355] width 207 height 33
click at [920, 113] on button "09/25" at bounding box center [915, 116] width 56 height 30
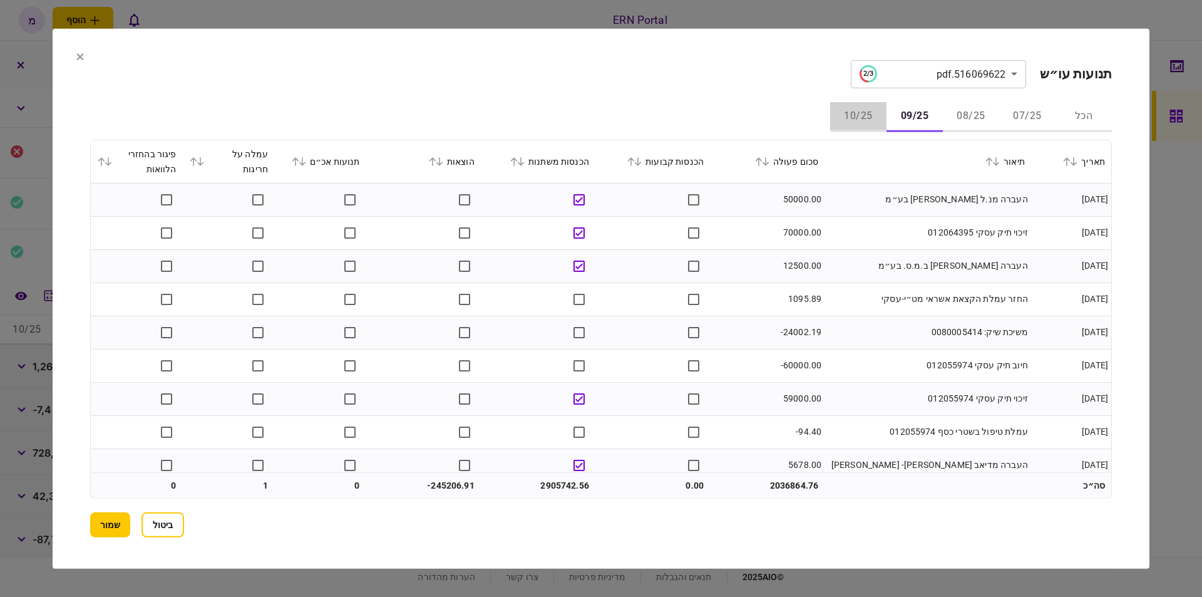
click at [861, 112] on button "10/25" at bounding box center [858, 116] width 56 height 30
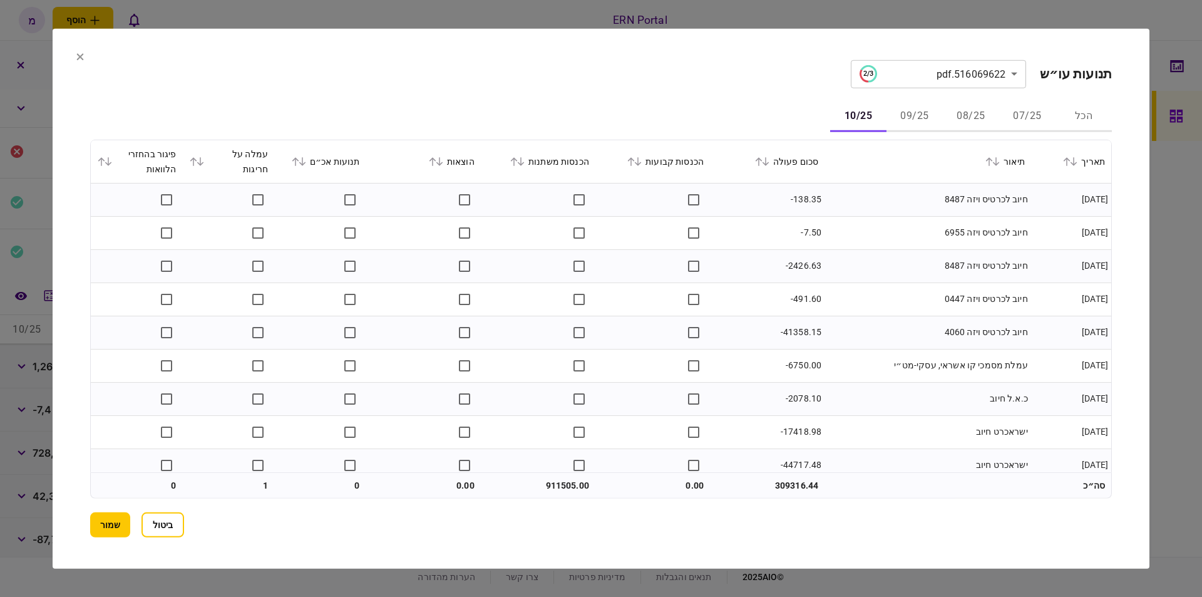
click at [597, 63] on section "**********" at bounding box center [601, 73] width 1022 height 28
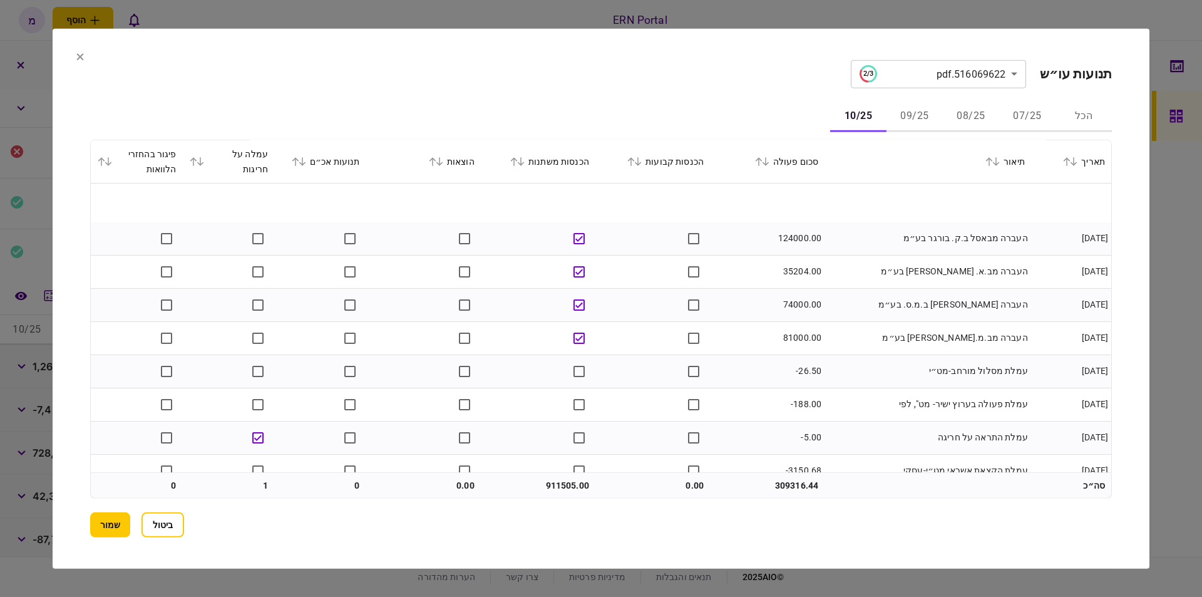
scroll to position [496, 0]
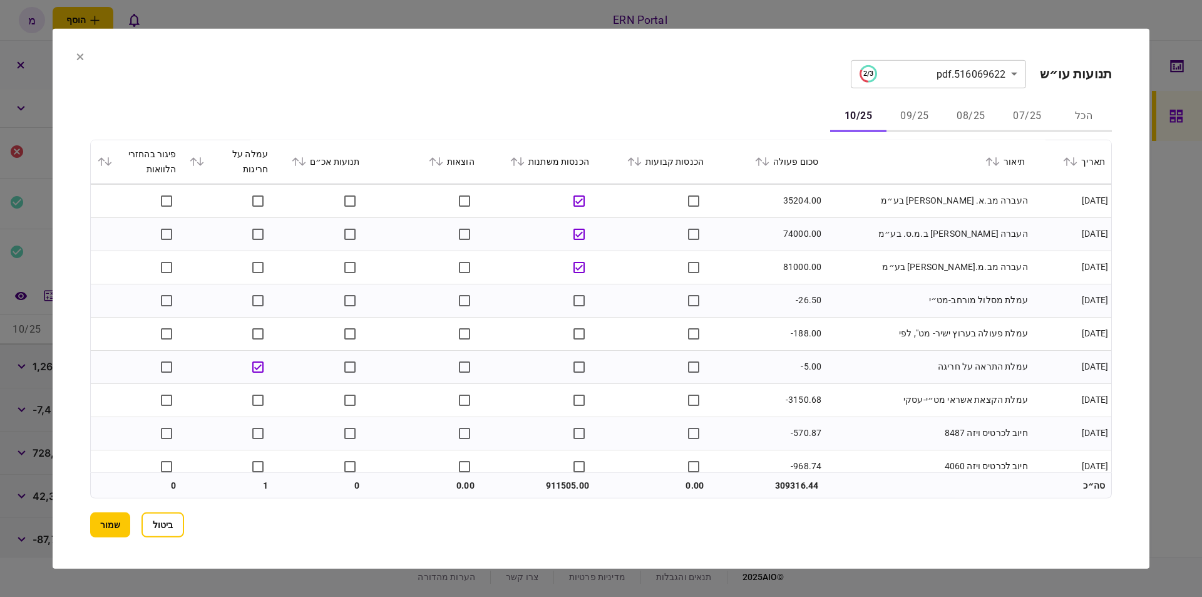
click at [833, 324] on td "עמלת פעולה בערוץ ישיר- מט", לפי" at bounding box center [928, 333] width 207 height 33
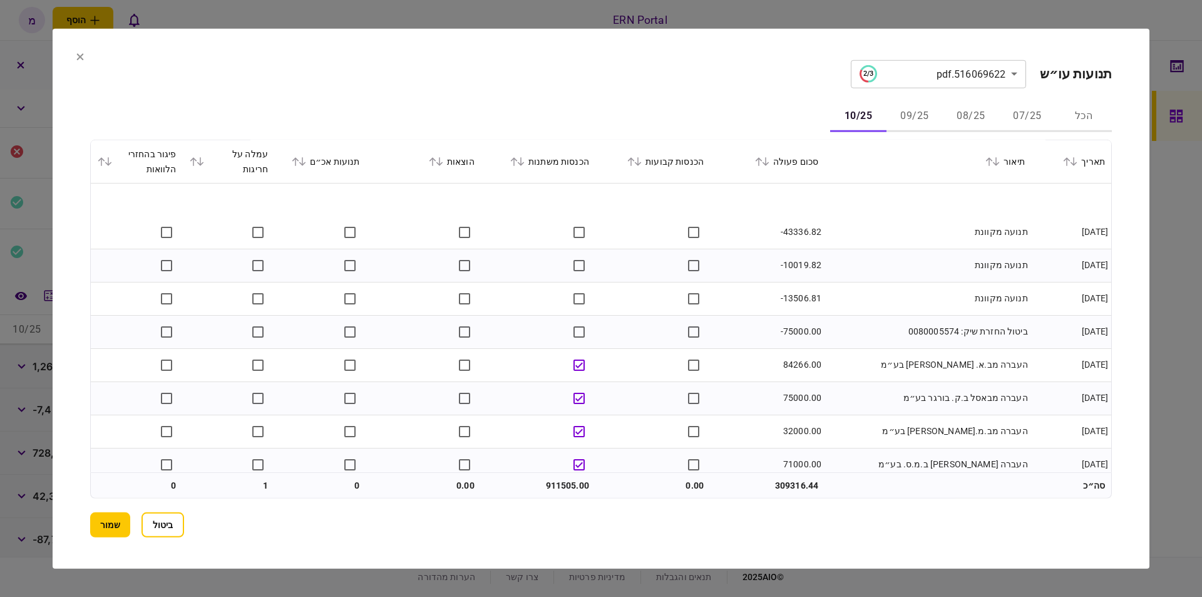
scroll to position [2102, 0]
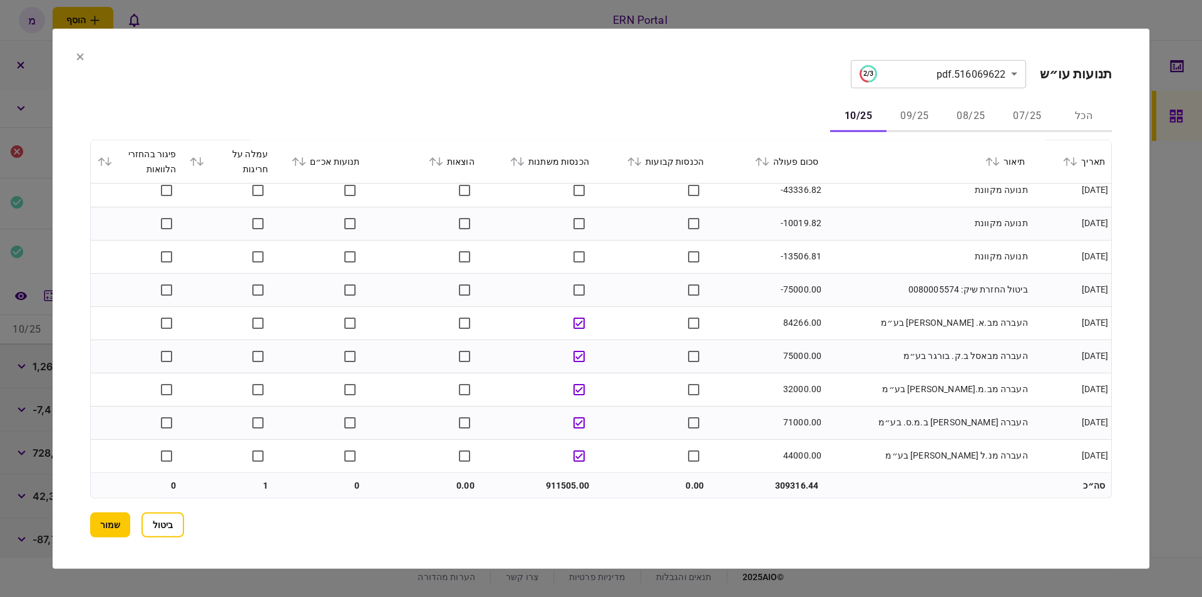
click at [553, 487] on td "911505.00" at bounding box center [538, 485] width 115 height 25
click at [908, 105] on button "09/25" at bounding box center [915, 116] width 56 height 30
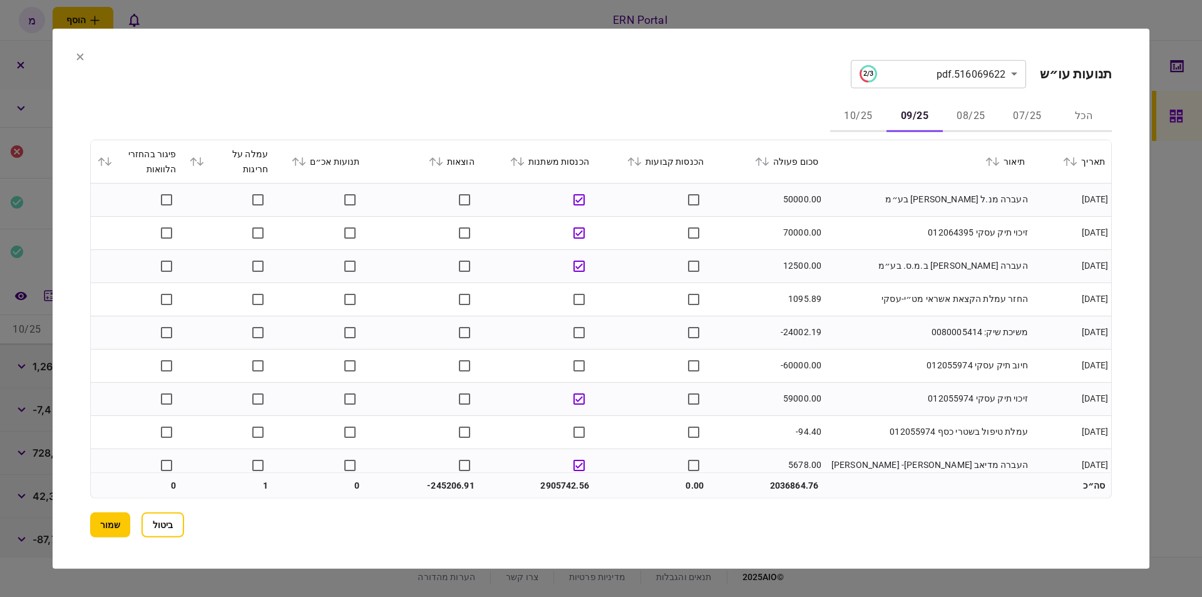
click at [942, 220] on td "זיכוי תיק עסקי 012064395" at bounding box center [928, 232] width 207 height 33
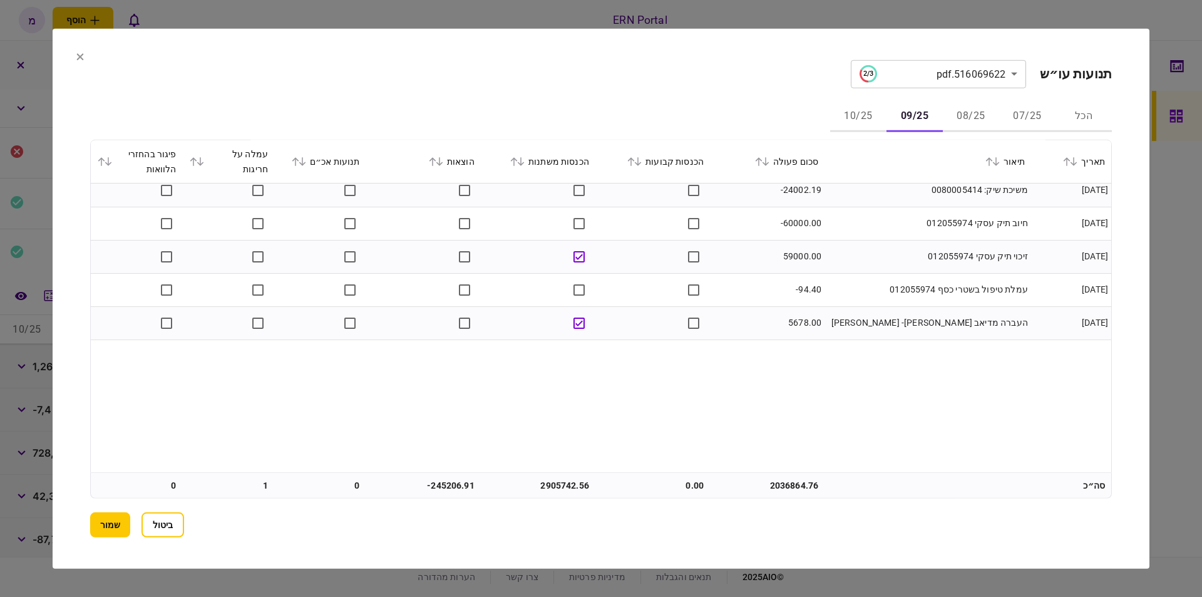
scroll to position [0, 0]
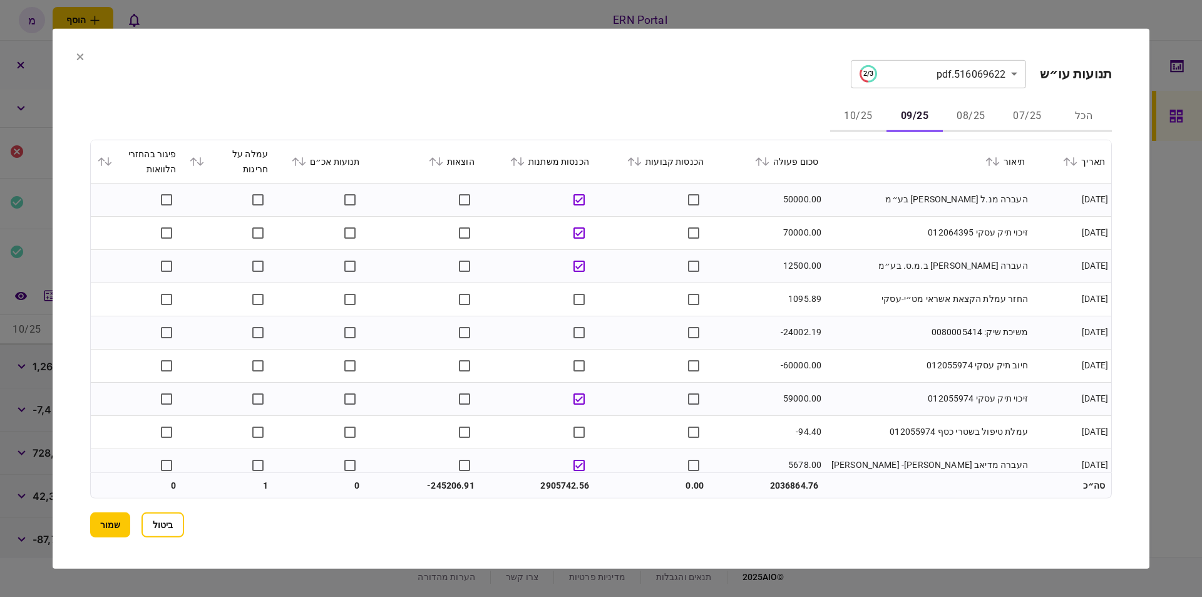
click at [923, 241] on td "זיכוי תיק עסקי 012064395" at bounding box center [928, 232] width 207 height 33
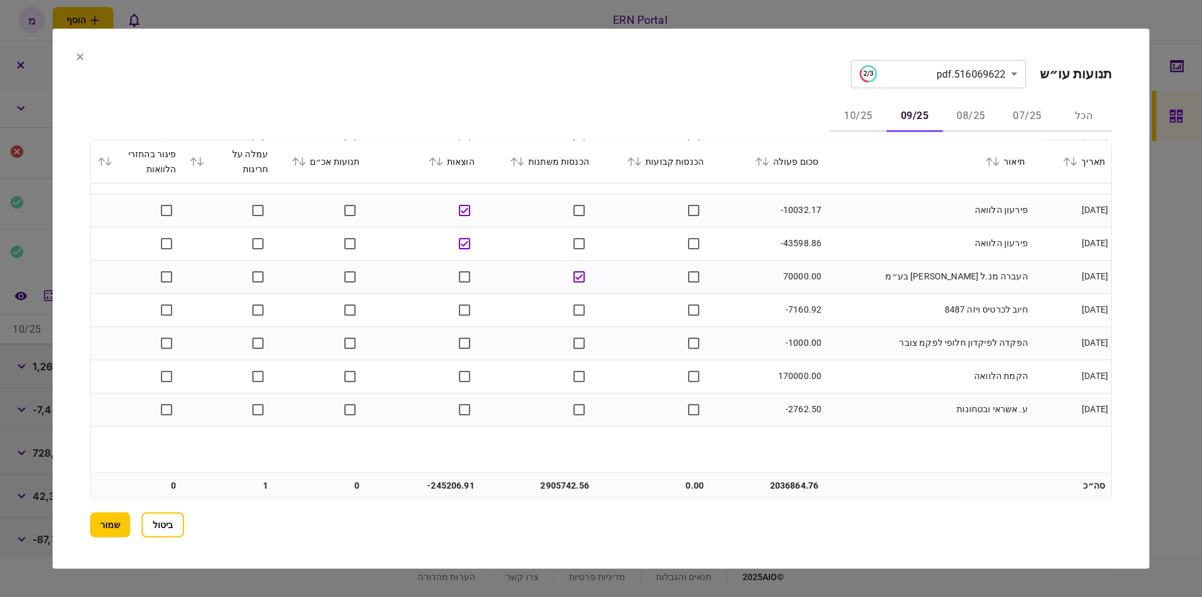
scroll to position [4904, 0]
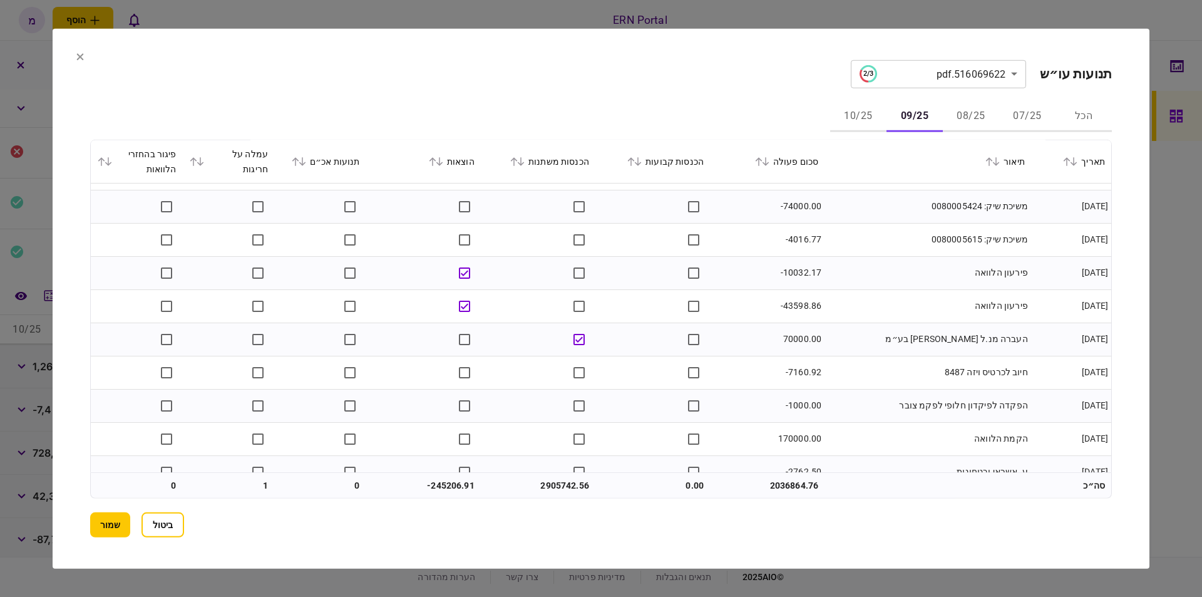
click at [796, 304] on td "-43598.86" at bounding box center [767, 305] width 115 height 33
click at [874, 279] on td "פירעון הלוואה" at bounding box center [928, 272] width 207 height 33
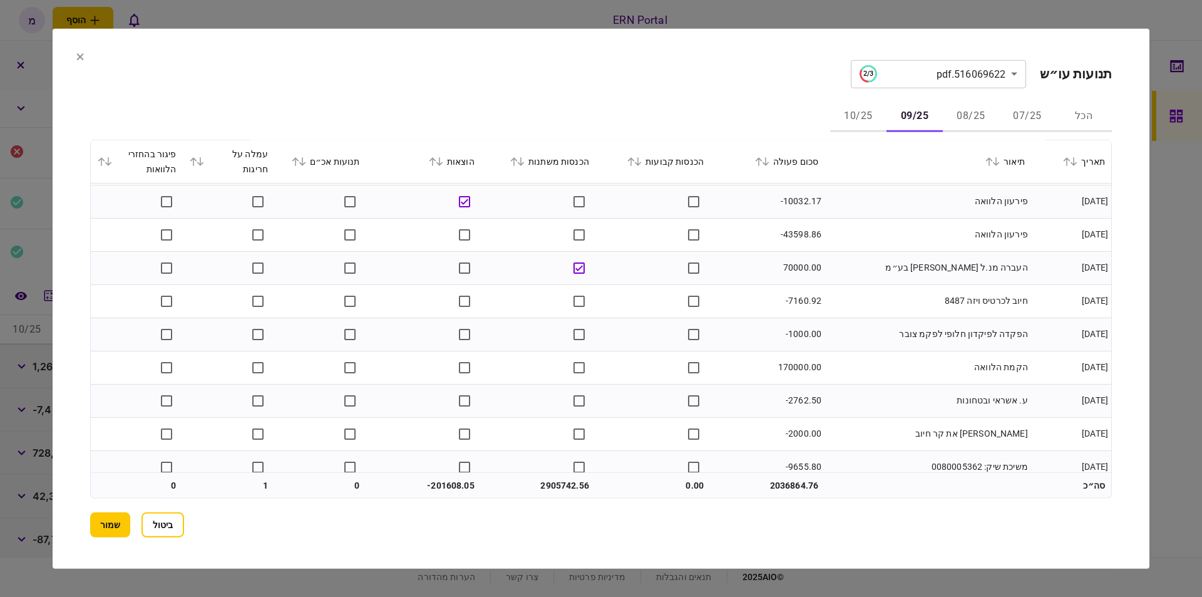
click at [798, 360] on td "170000.00" at bounding box center [767, 367] width 115 height 33
click at [965, 384] on td "ע. אשראי ובטחונות" at bounding box center [928, 400] width 207 height 33
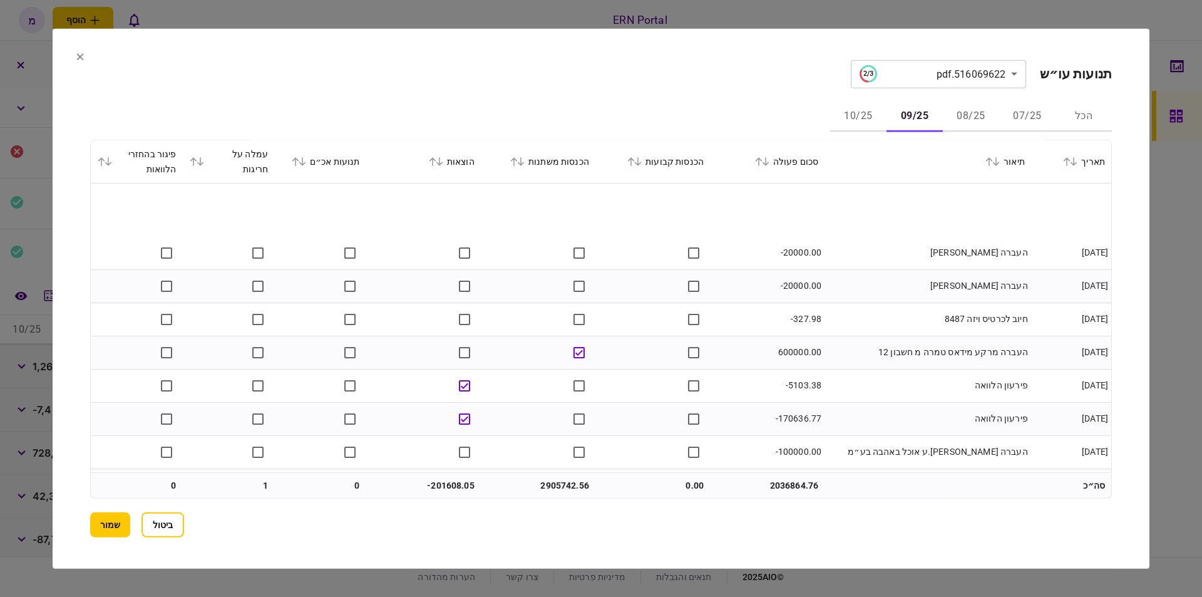
scroll to position [6891, 0]
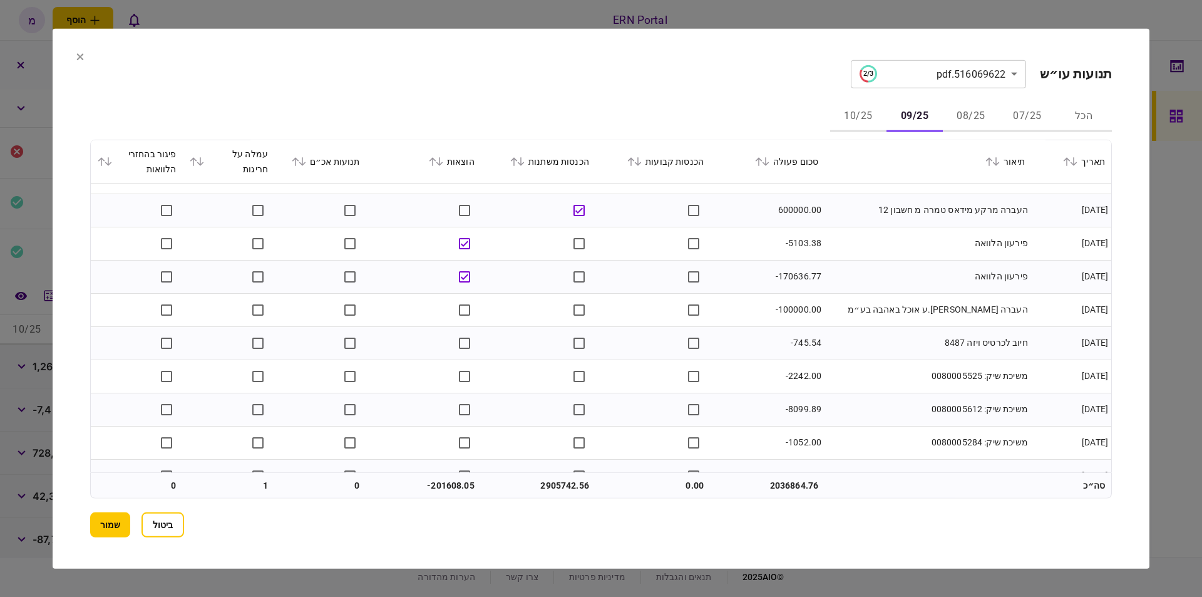
click at [788, 275] on td "-170636.77" at bounding box center [767, 276] width 115 height 33
click at [882, 262] on td "פירעון הלוואה" at bounding box center [928, 276] width 207 height 33
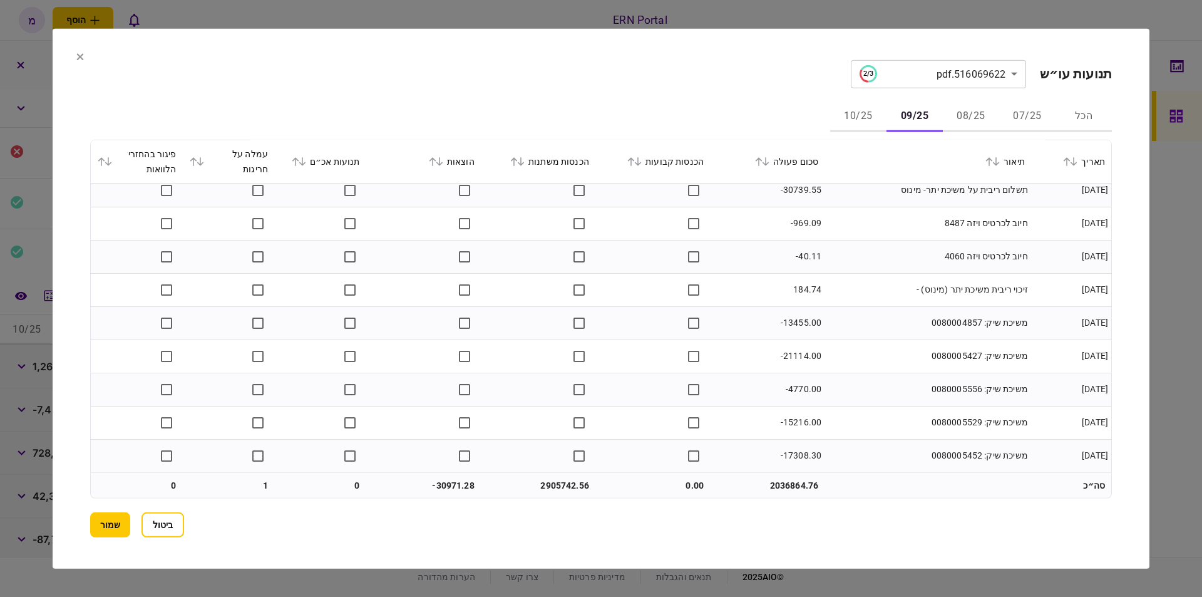
scroll to position [8041, 0]
click at [555, 480] on td "2905742.56" at bounding box center [538, 485] width 115 height 25
click at [442, 486] on td "-30971.28" at bounding box center [423, 485] width 115 height 25
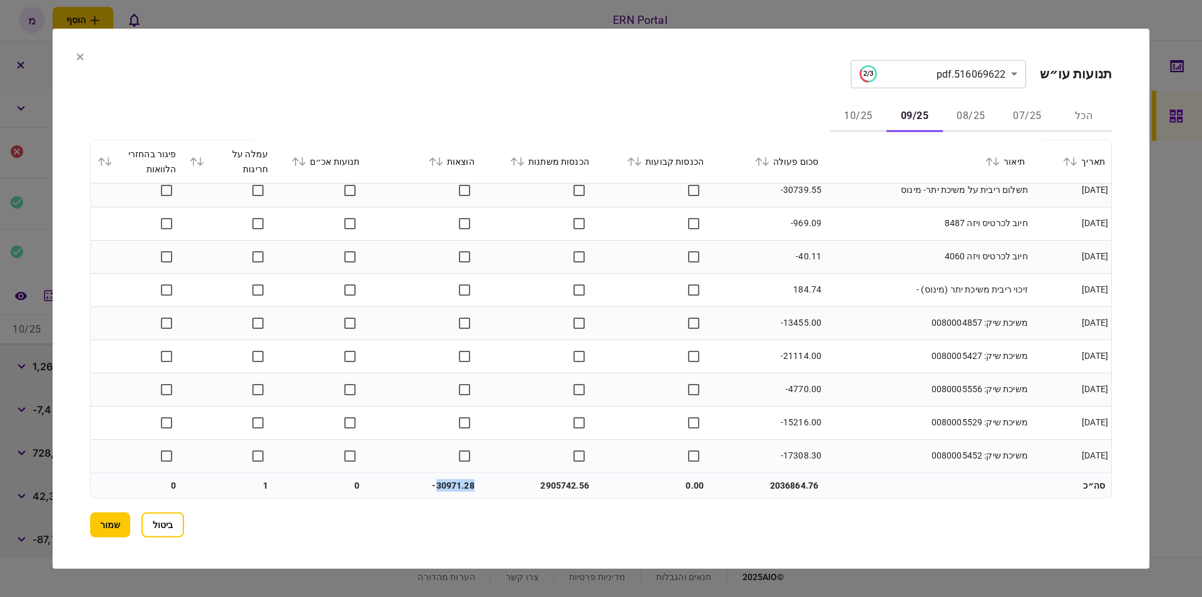
drag, startPoint x: 867, startPoint y: 110, endPoint x: 862, endPoint y: 134, distance: 24.3
click at [867, 110] on button "10/25" at bounding box center [858, 116] width 56 height 30
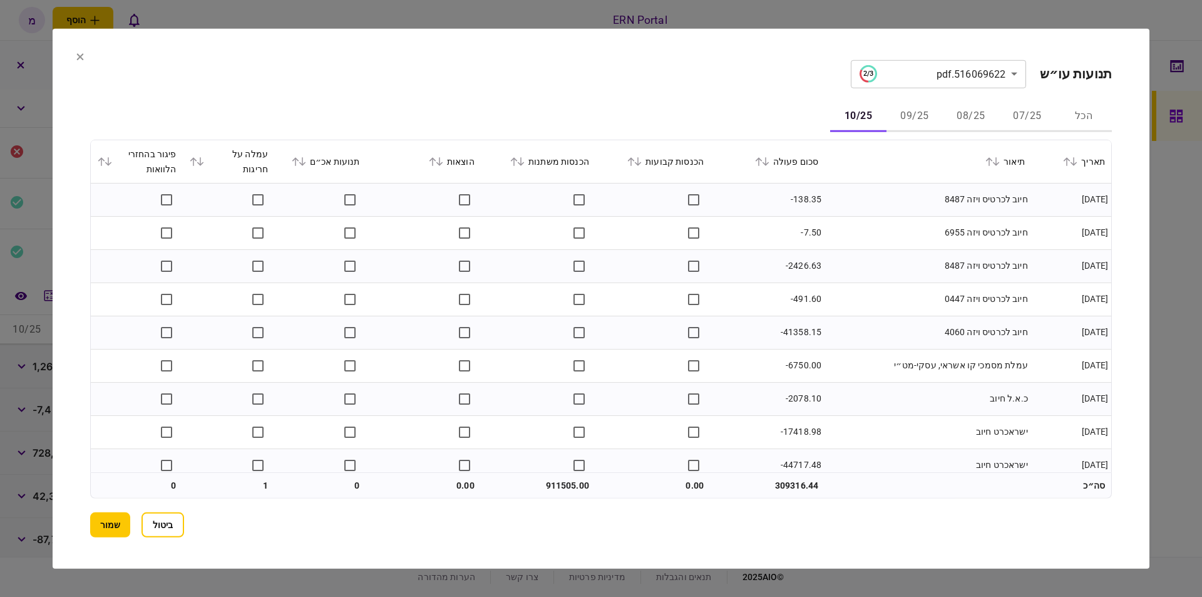
click at [878, 221] on td "חיוב לכרטיס ויזה 6955" at bounding box center [928, 232] width 207 height 33
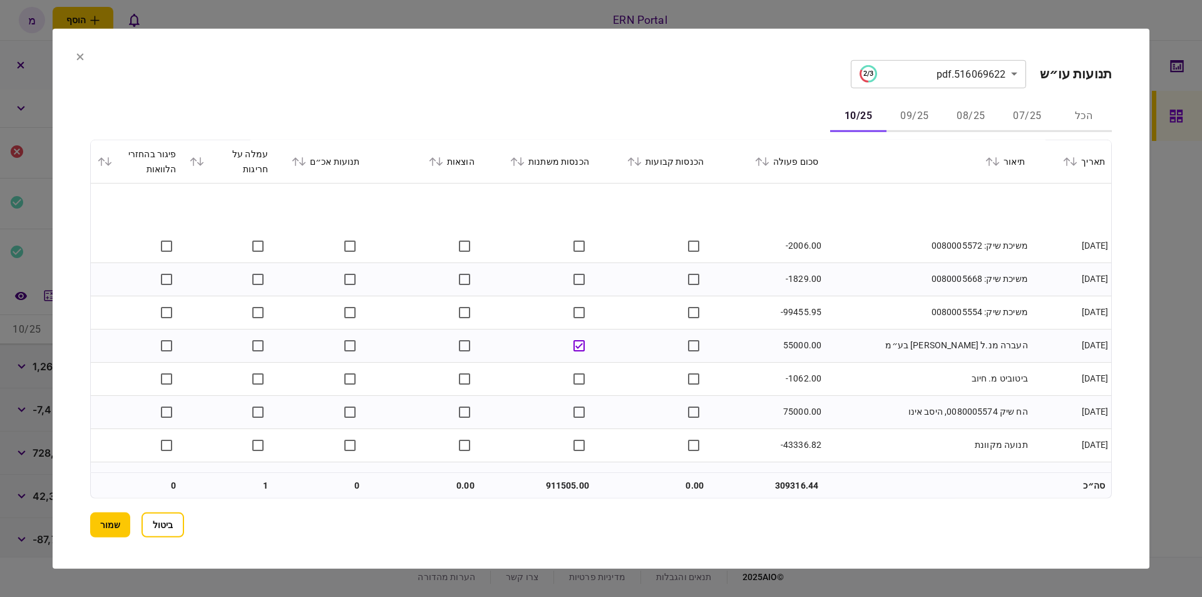
scroll to position [2102, 0]
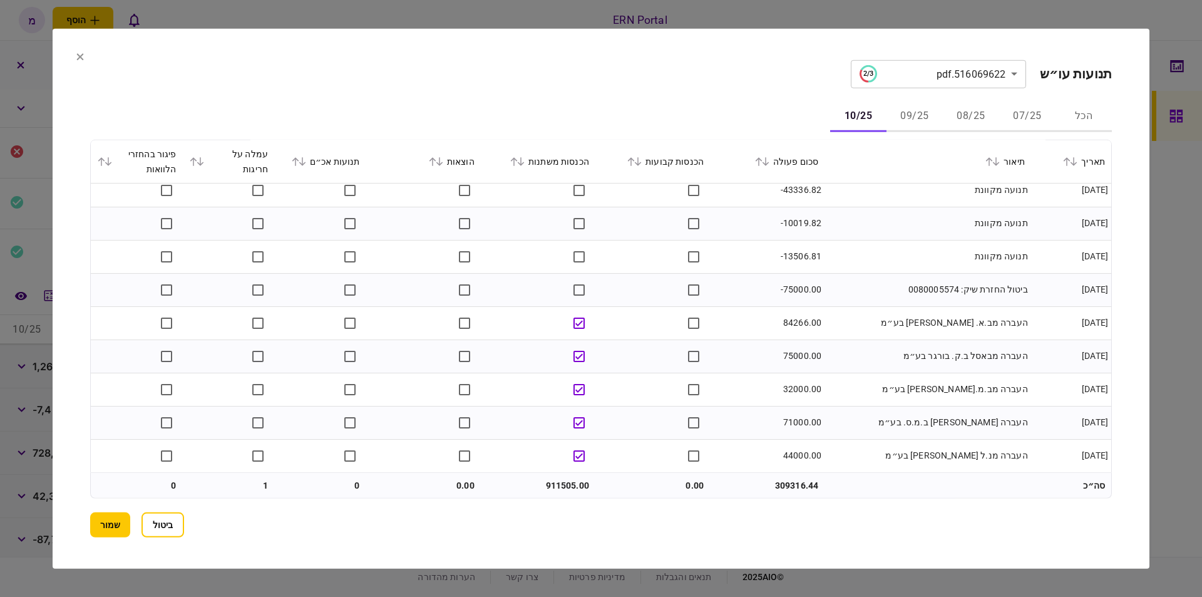
click at [557, 480] on td "911505.00" at bounding box center [538, 485] width 115 height 25
click at [108, 523] on button "שמור" at bounding box center [110, 524] width 40 height 25
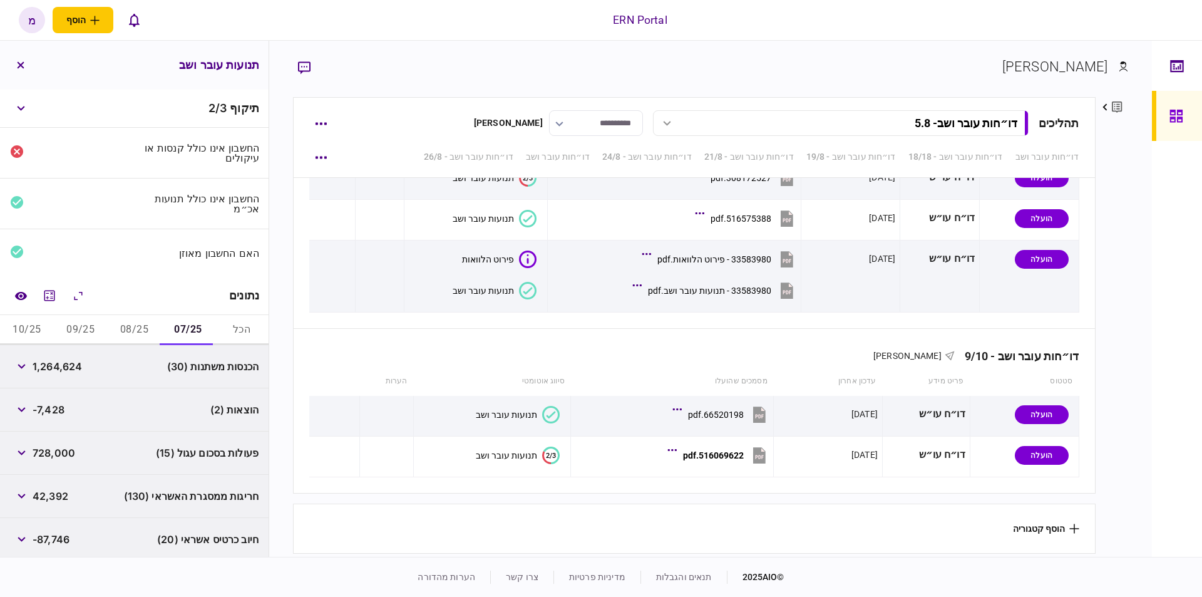
click at [42, 321] on button "10/25" at bounding box center [27, 330] width 54 height 30
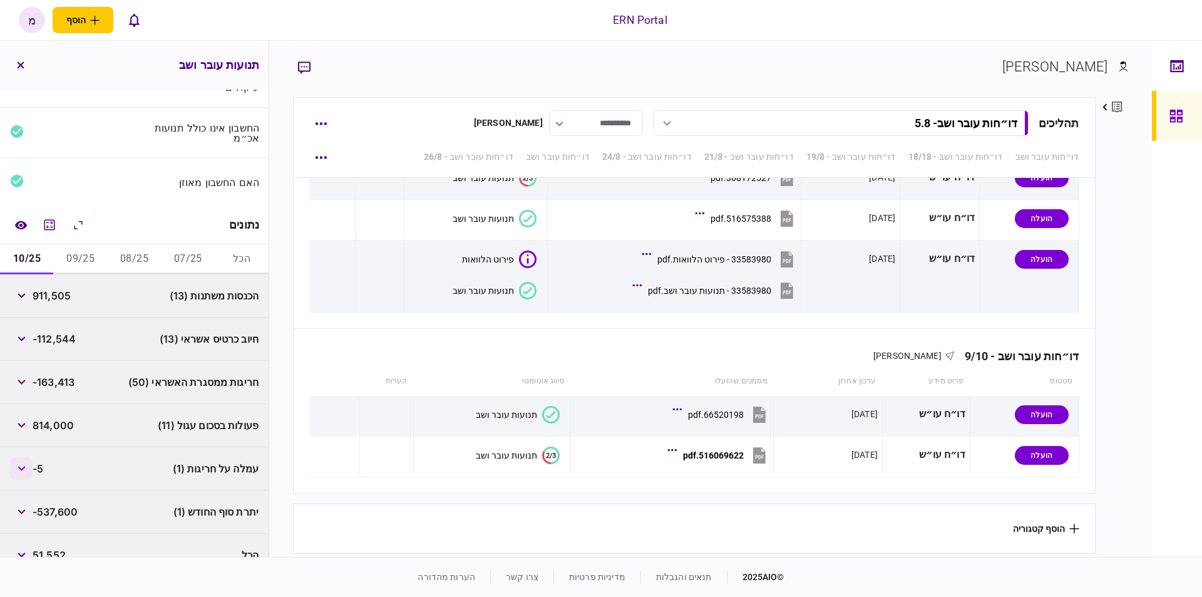
click at [18, 461] on button "button" at bounding box center [21, 468] width 23 height 23
click at [136, 334] on div "חיוב כרטיס אשראי (13) -112,544" at bounding box center [134, 338] width 269 height 43
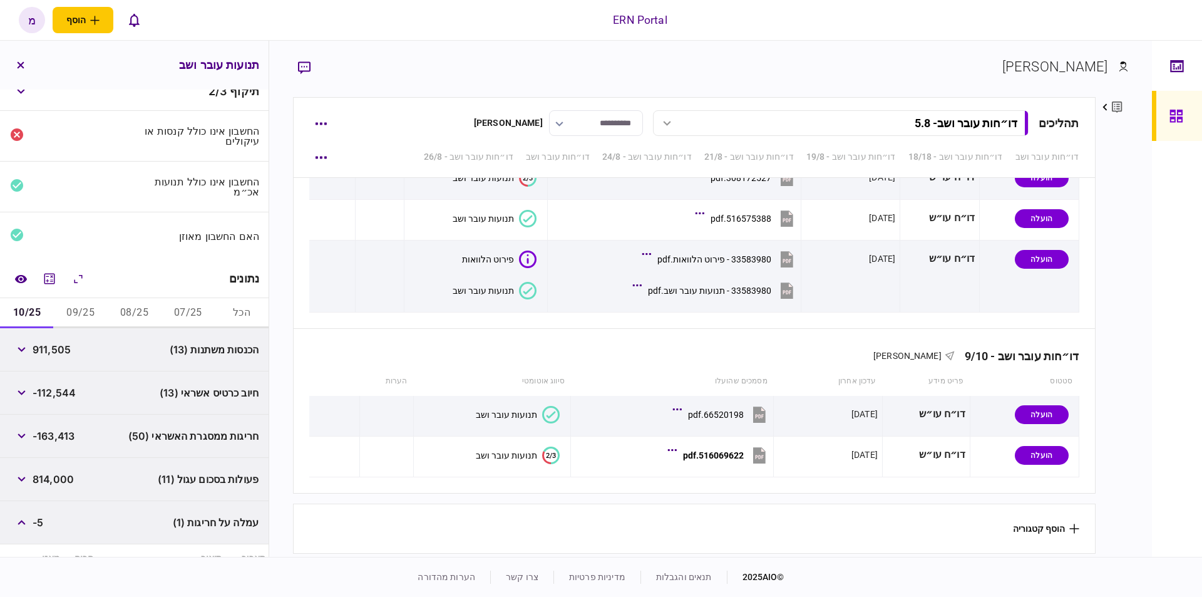
scroll to position [142, 0]
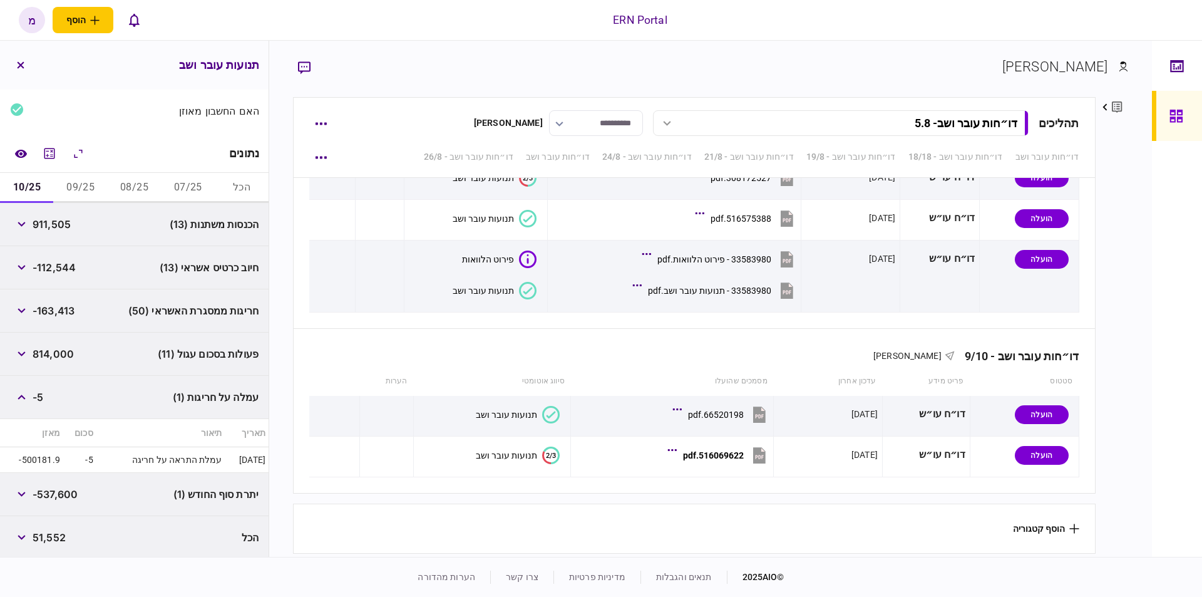
click at [58, 492] on span "-537,600" at bounding box center [55, 493] width 45 height 15
drag, startPoint x: 71, startPoint y: 180, endPoint x: 71, endPoint y: 192, distance: 11.3
click at [71, 180] on button "09/25" at bounding box center [81, 188] width 54 height 30
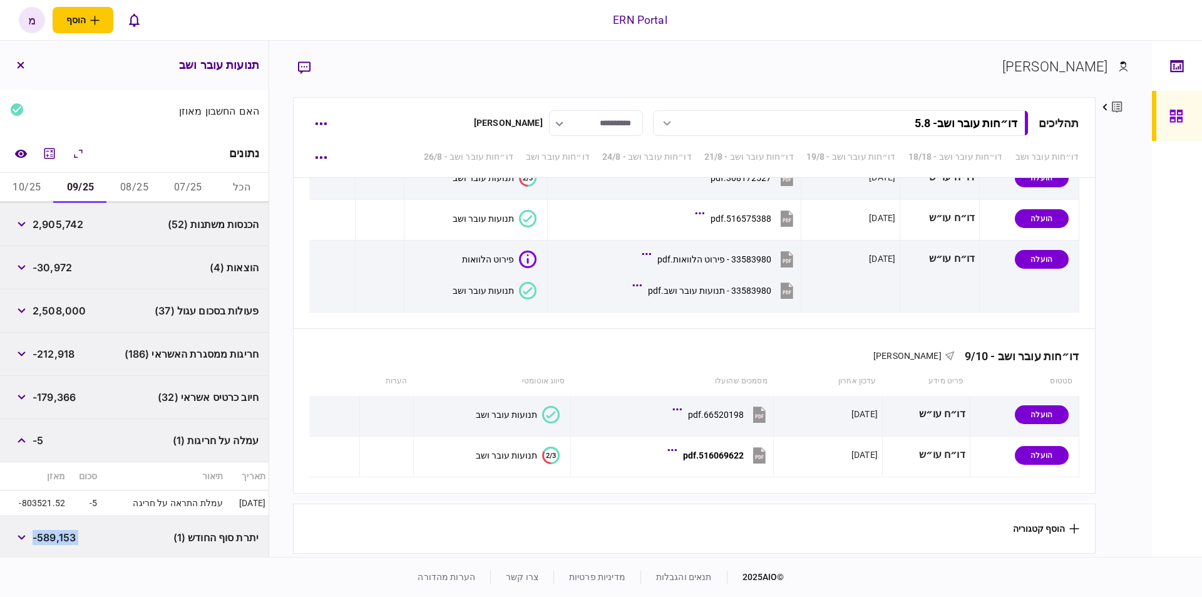
click at [119, 180] on button "08/25" at bounding box center [135, 188] width 54 height 30
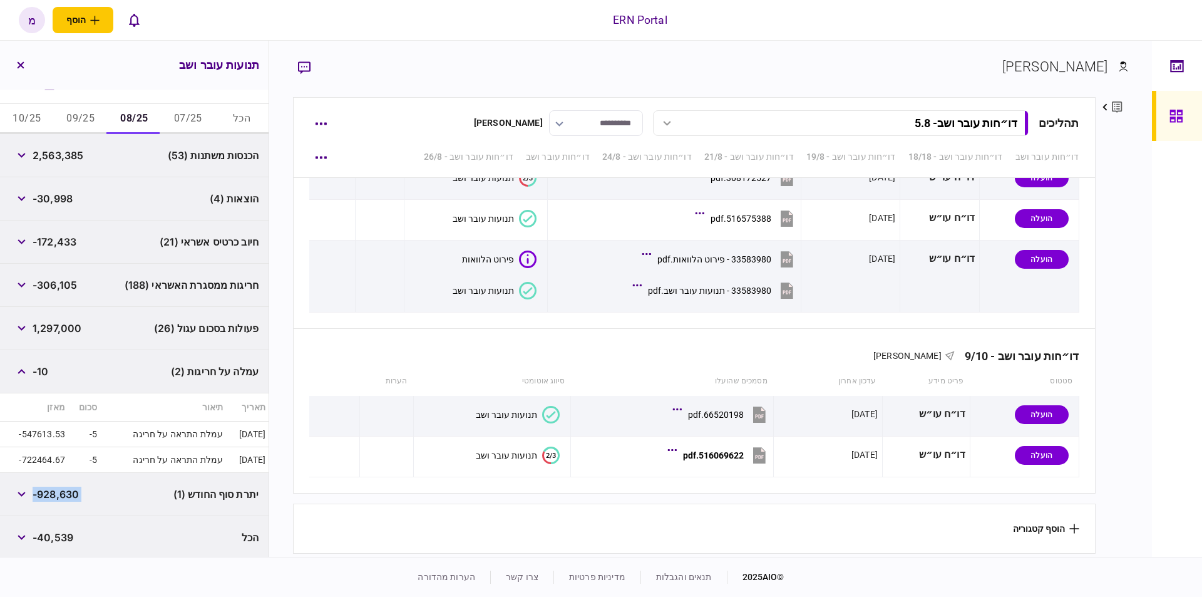
click at [187, 111] on button "07/25" at bounding box center [188, 119] width 54 height 30
